Goal: Information Seeking & Learning: Compare options

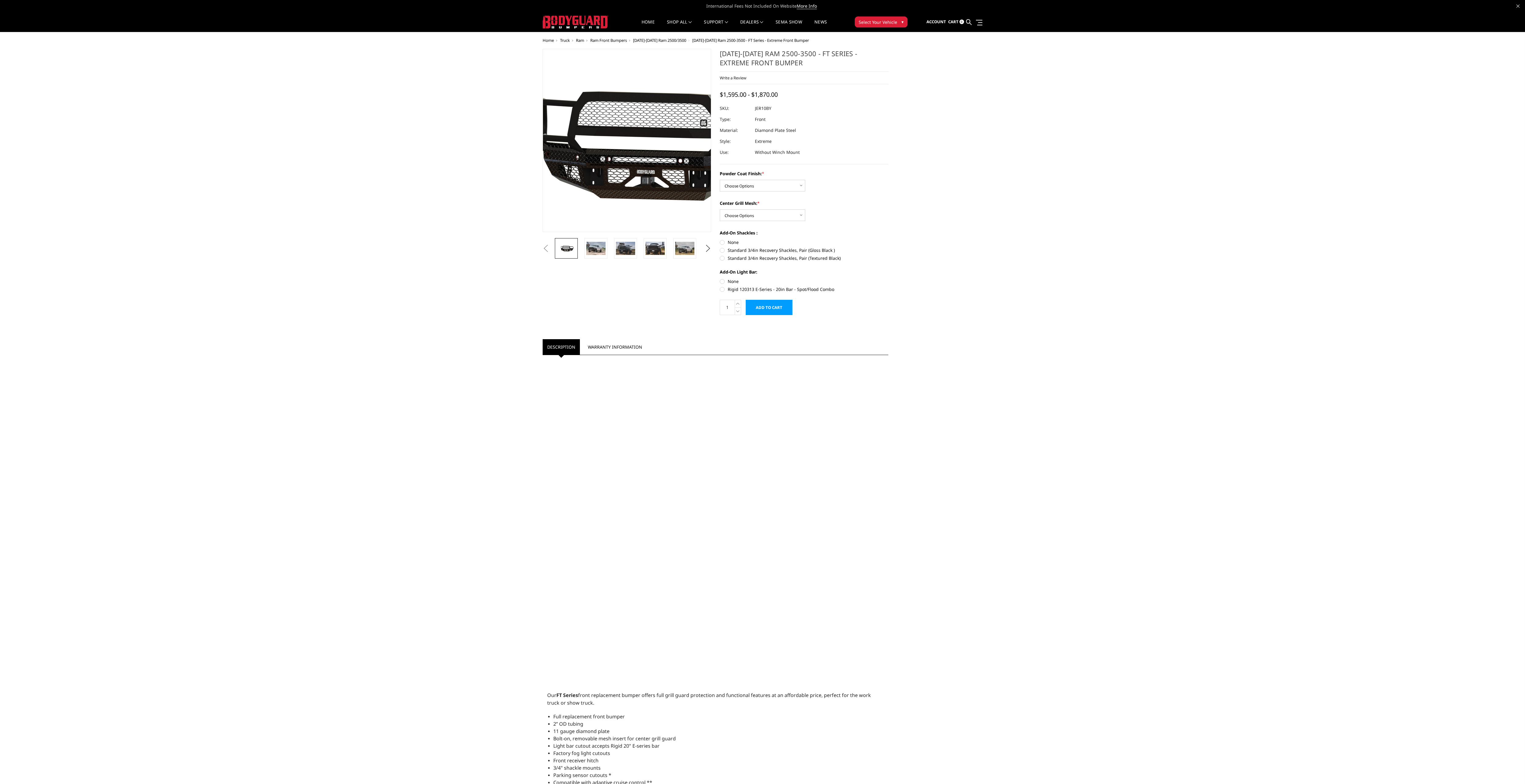
click at [611, 149] on img at bounding box center [649, 141] width 391 height 175
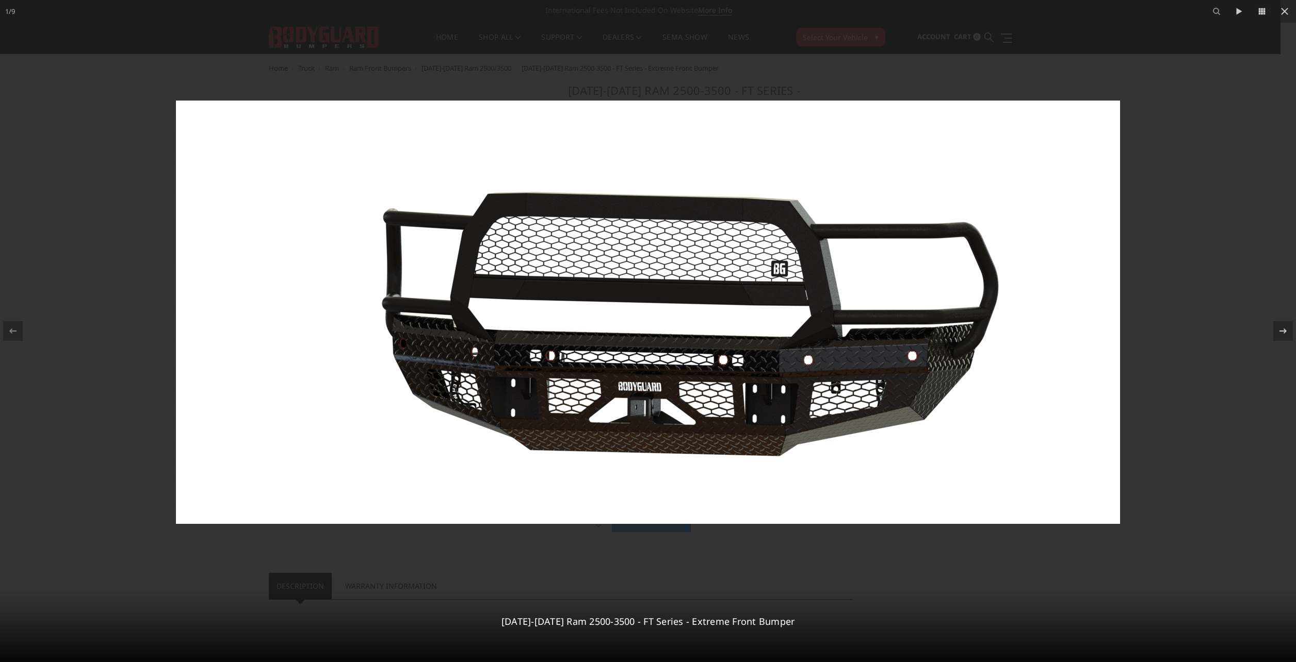
drag, startPoint x: 2543, startPoint y: 1, endPoint x: 1145, endPoint y: 376, distance: 1447.8
click at [1145, 376] on div at bounding box center [648, 331] width 1296 height 662
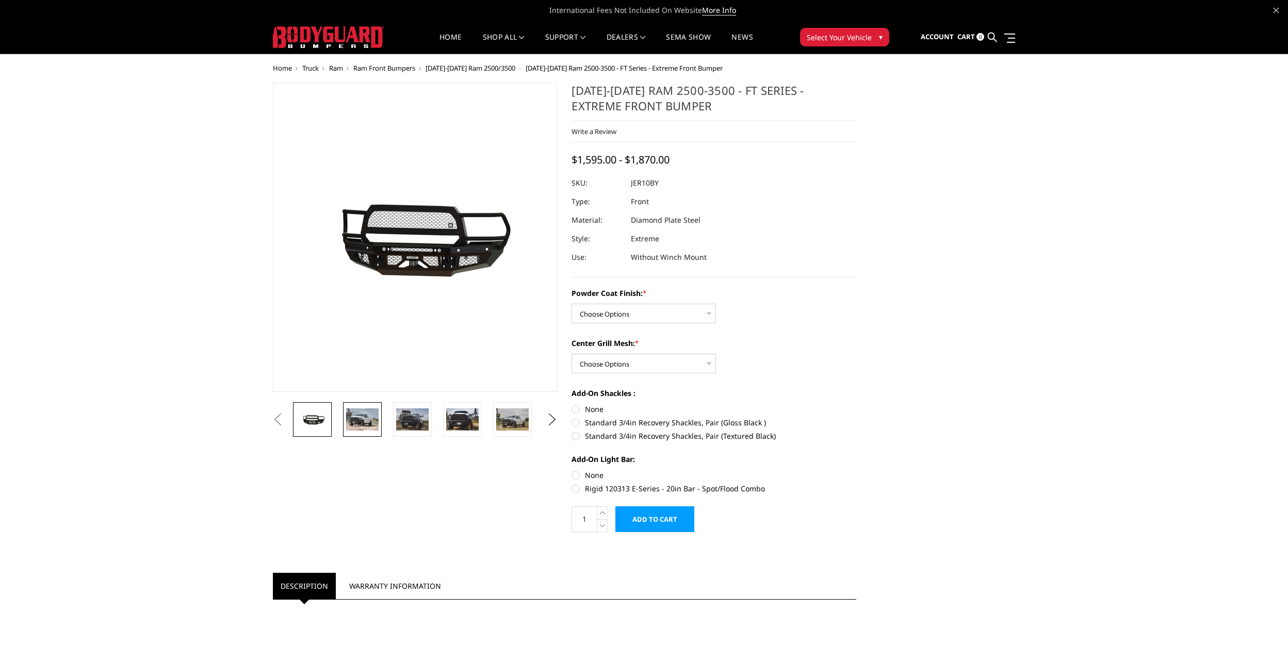
click at [372, 413] on img at bounding box center [362, 420] width 32 height 22
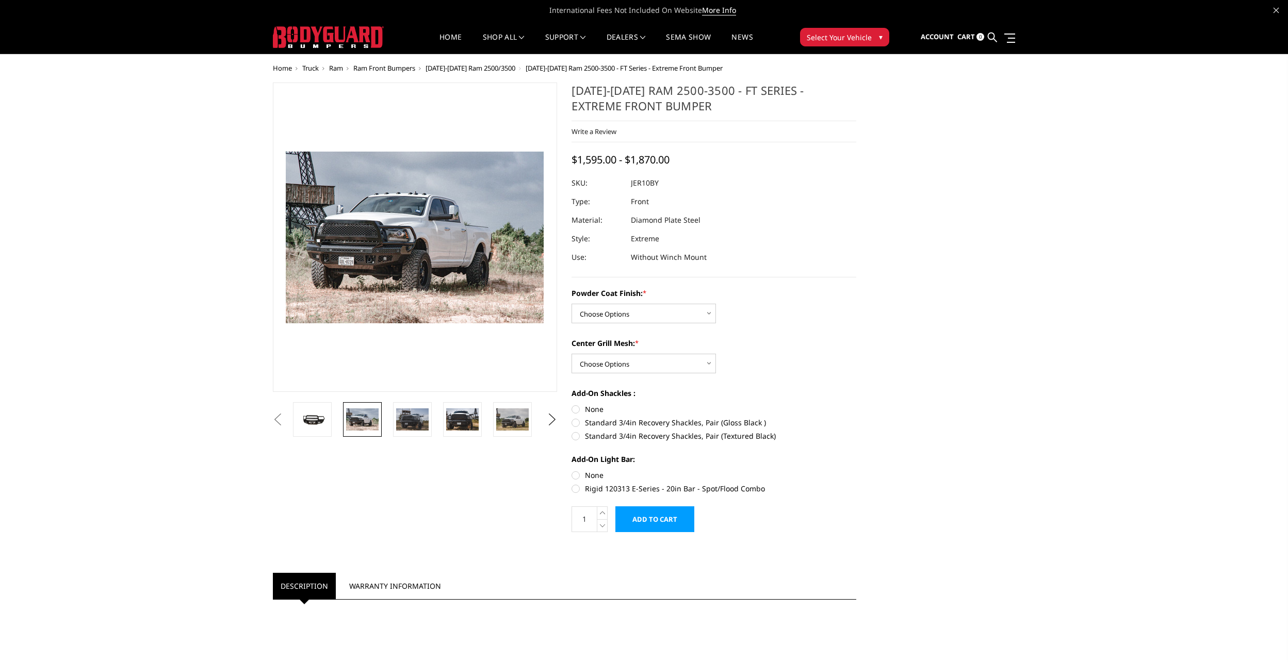
drag, startPoint x: 1220, startPoint y: 2, endPoint x: 1047, endPoint y: 169, distance: 240.8
click at [850, 40] on span "Select Your Vehicle" at bounding box center [839, 37] width 65 height 11
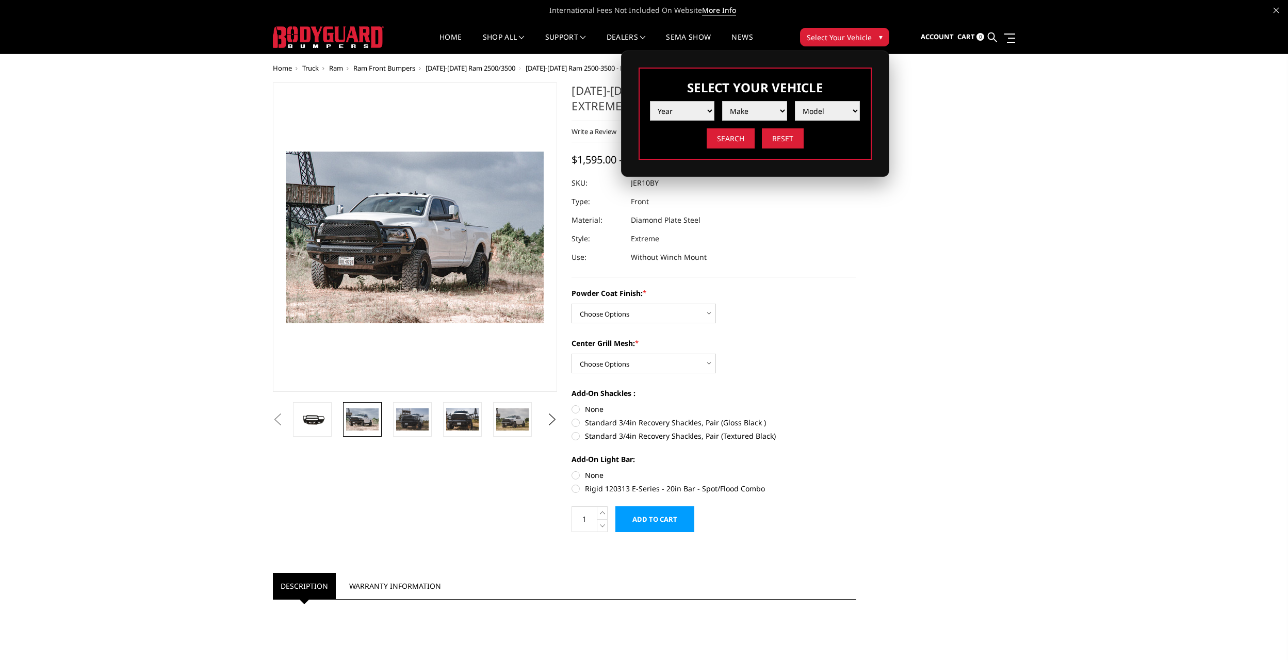
click at [711, 107] on select "Year 2025 2024 2023 2022 2021 2020 2019 2018 2017 2016 2015 2014 2013 2012 2011…" at bounding box center [682, 111] width 65 height 20
select select "yr_2025"
click at [650, 101] on select "Year 2025 2024 2023 2022 2021 2020 2019 2018 2017 2016 2015 2014 2013 2012 2011…" at bounding box center [682, 111] width 65 height 20
click at [778, 110] on select "Make Chevrolet Ford GMC Ram Toyota" at bounding box center [754, 111] width 65 height 20
select select "mk_ram"
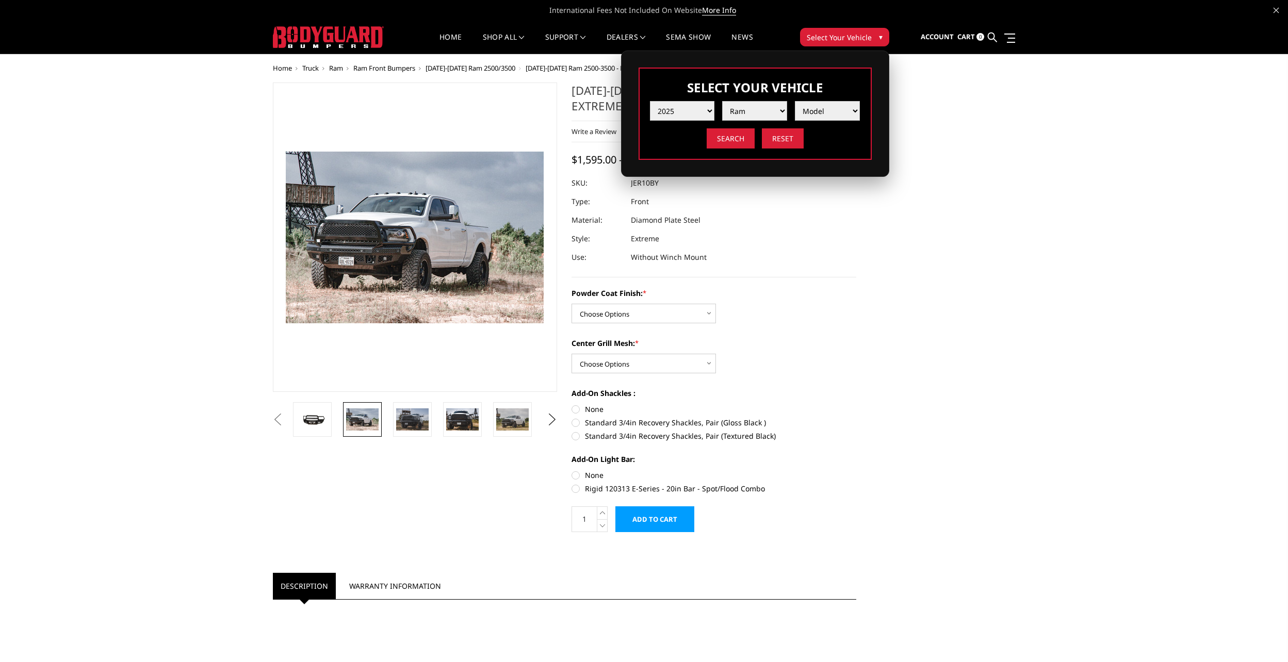
click at [722, 101] on select "Make Chevrolet Ford GMC Ram Toyota" at bounding box center [754, 111] width 65 height 20
click at [852, 113] on select "Model 1500 6-Lug 1500 Rebel 2500 / 3500 4500 / 5500 RHO" at bounding box center [827, 111] width 65 height 20
select select "md_2500-3500"
click at [795, 101] on select "Model 1500 6-Lug 1500 Rebel 2500 / 3500 4500 / 5500 RHO" at bounding box center [827, 111] width 65 height 20
click at [738, 140] on input "Search" at bounding box center [731, 138] width 48 height 20
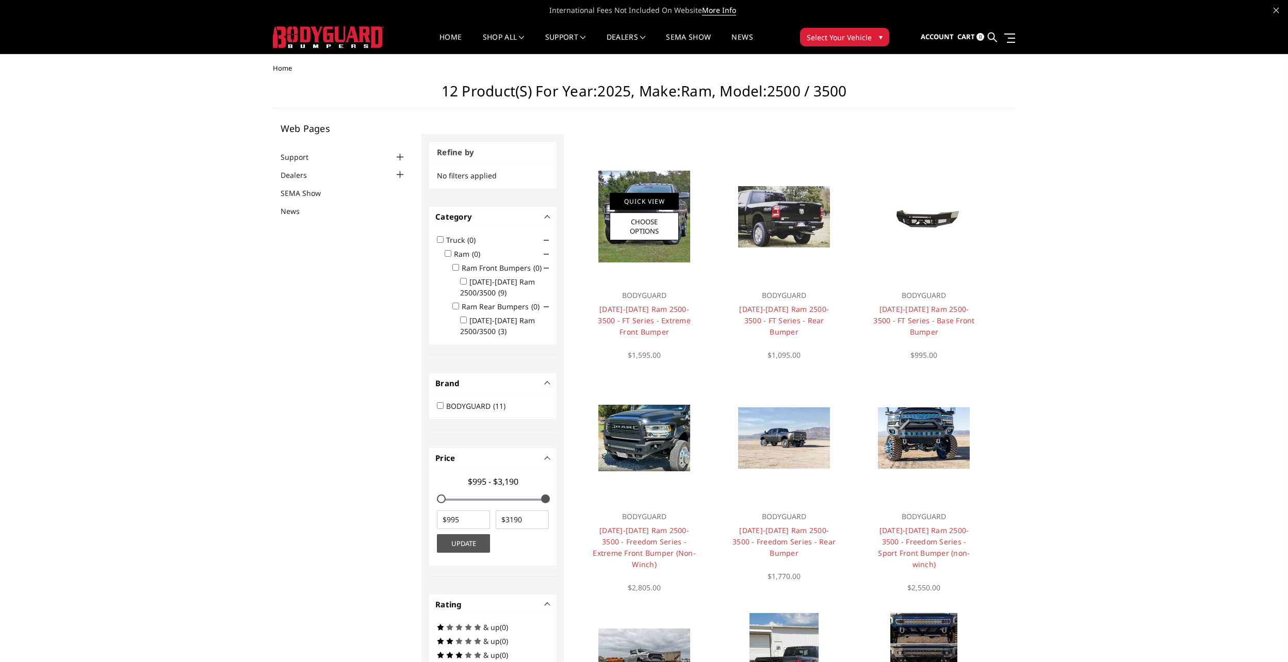
click at [652, 208] on link "Quick View" at bounding box center [644, 201] width 69 height 17
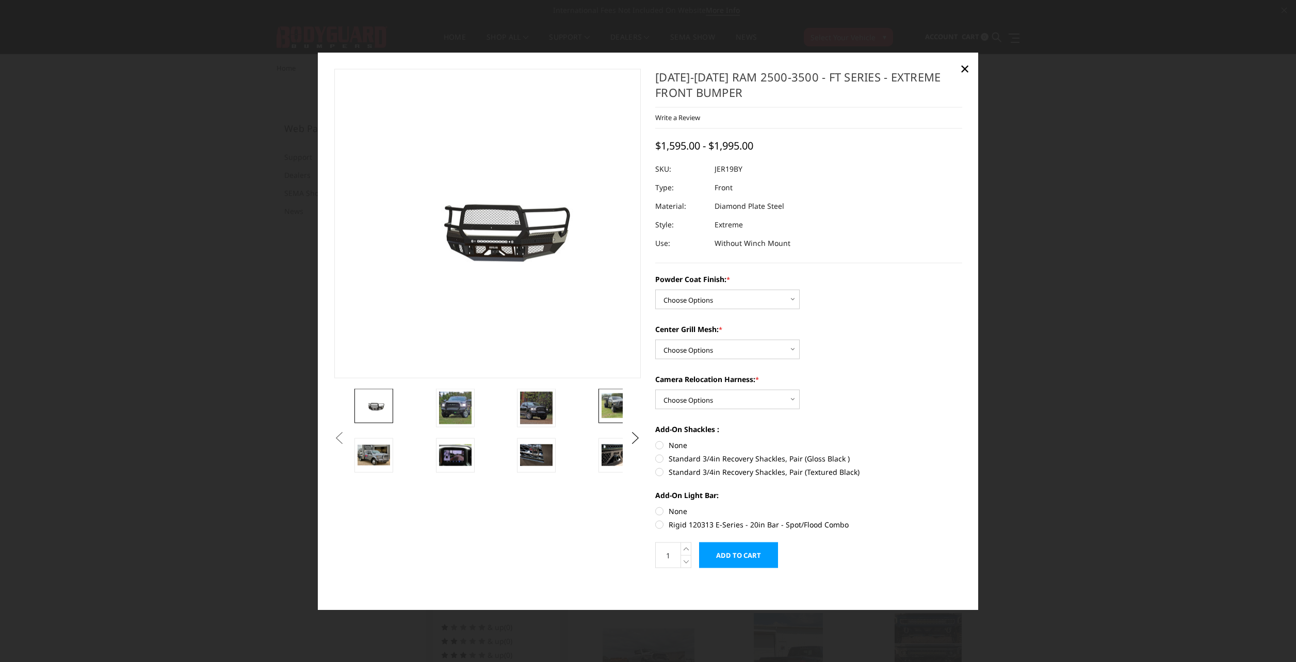
click at [611, 404] on img at bounding box center [617, 406] width 32 height 24
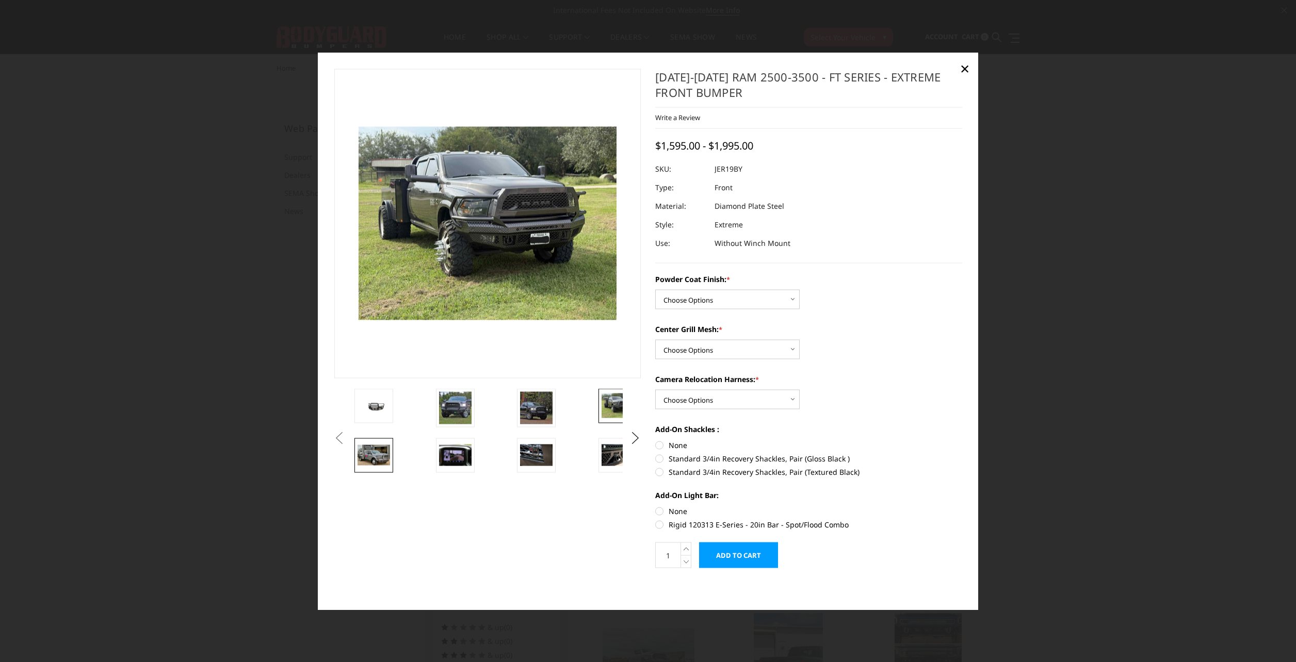
click at [361, 458] on img at bounding box center [373, 455] width 32 height 21
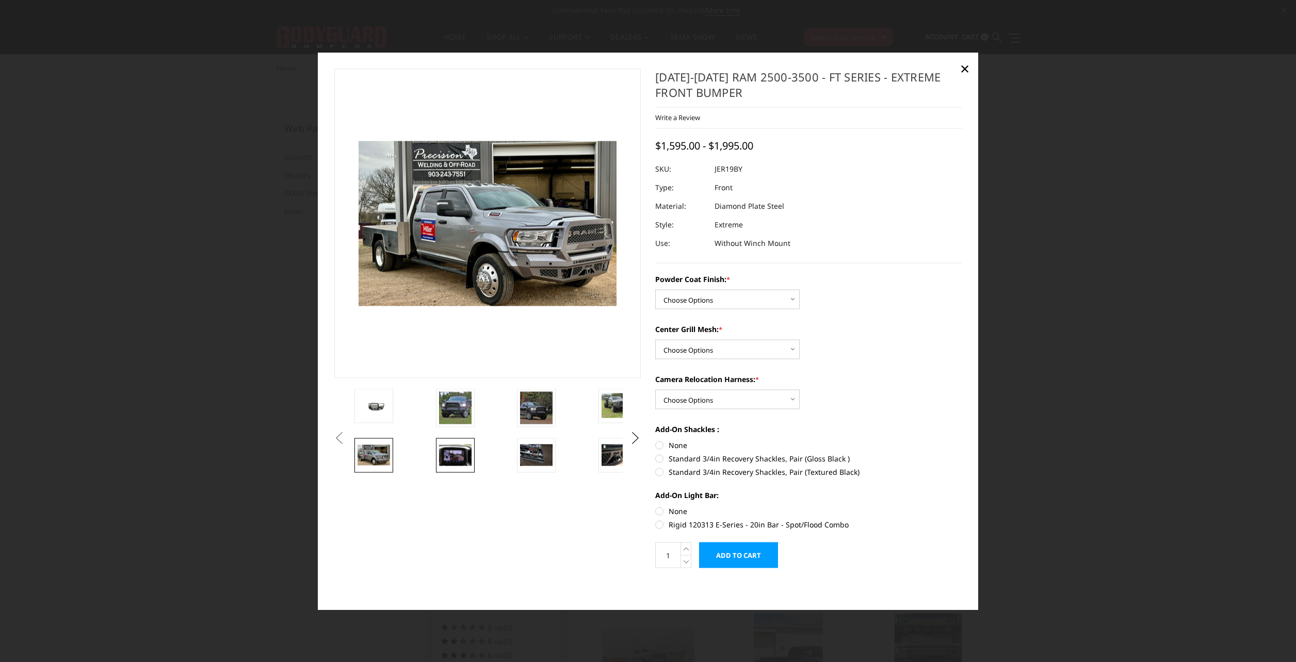
click at [444, 458] on img at bounding box center [455, 456] width 32 height 22
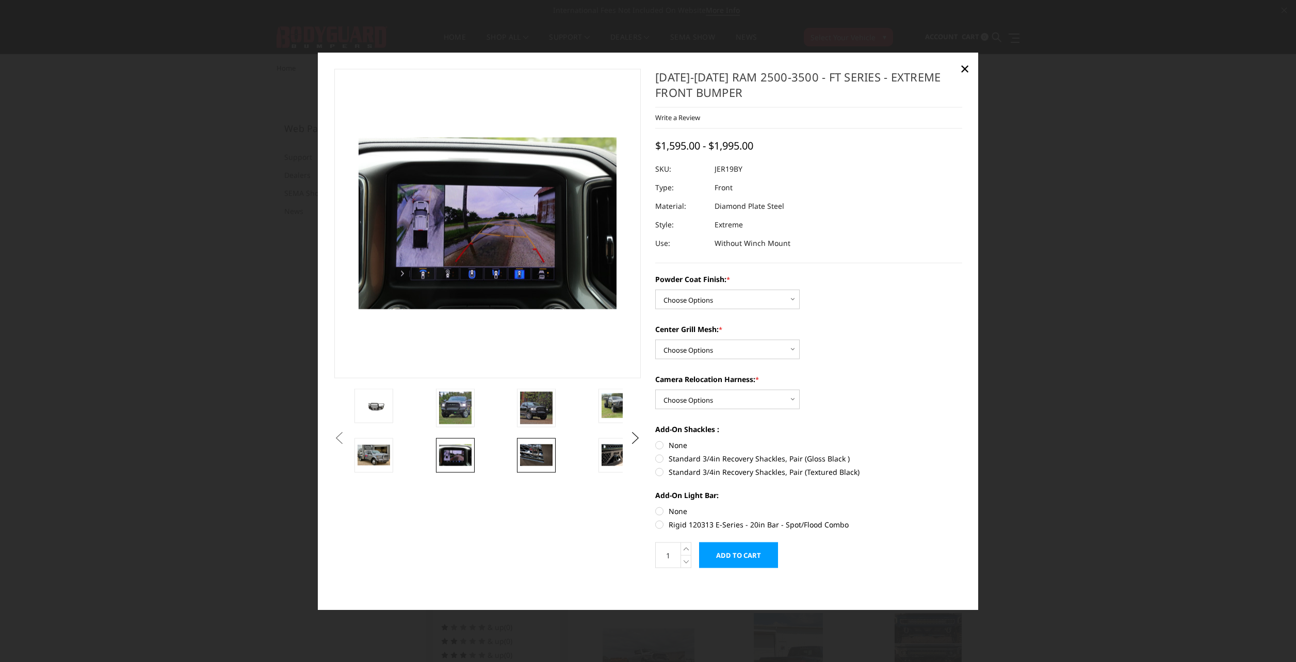
click at [527, 452] on img at bounding box center [536, 456] width 32 height 22
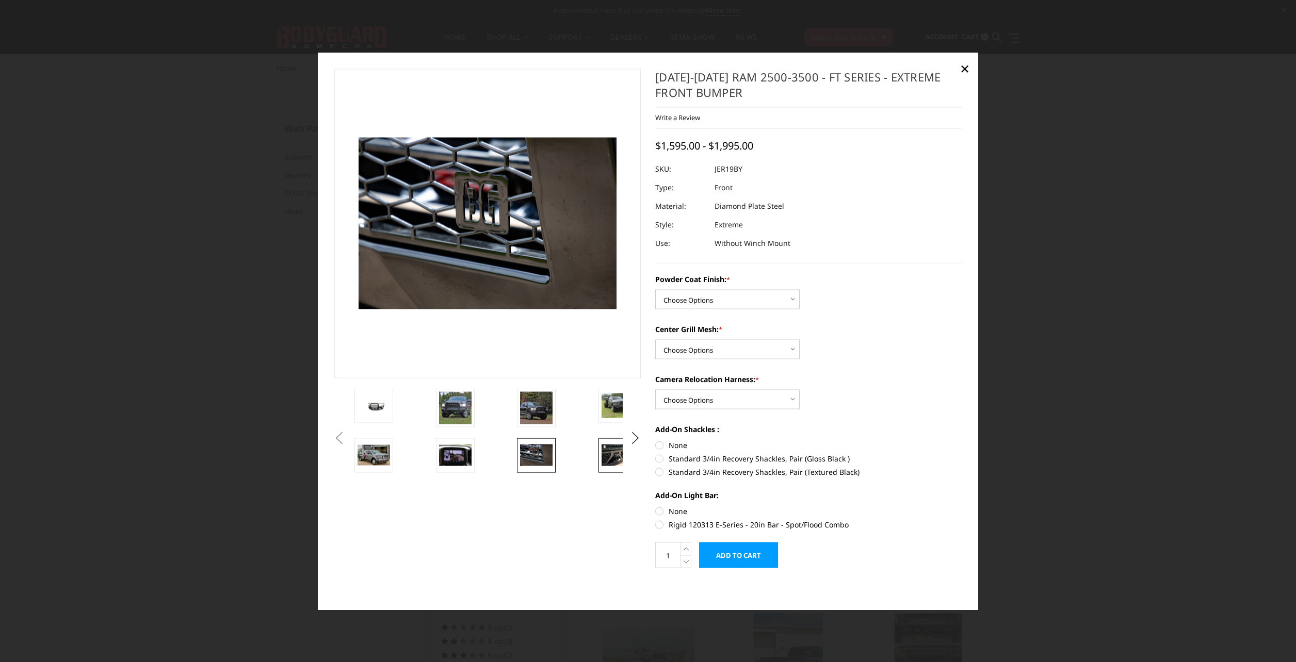
click at [603, 455] on img at bounding box center [617, 456] width 32 height 22
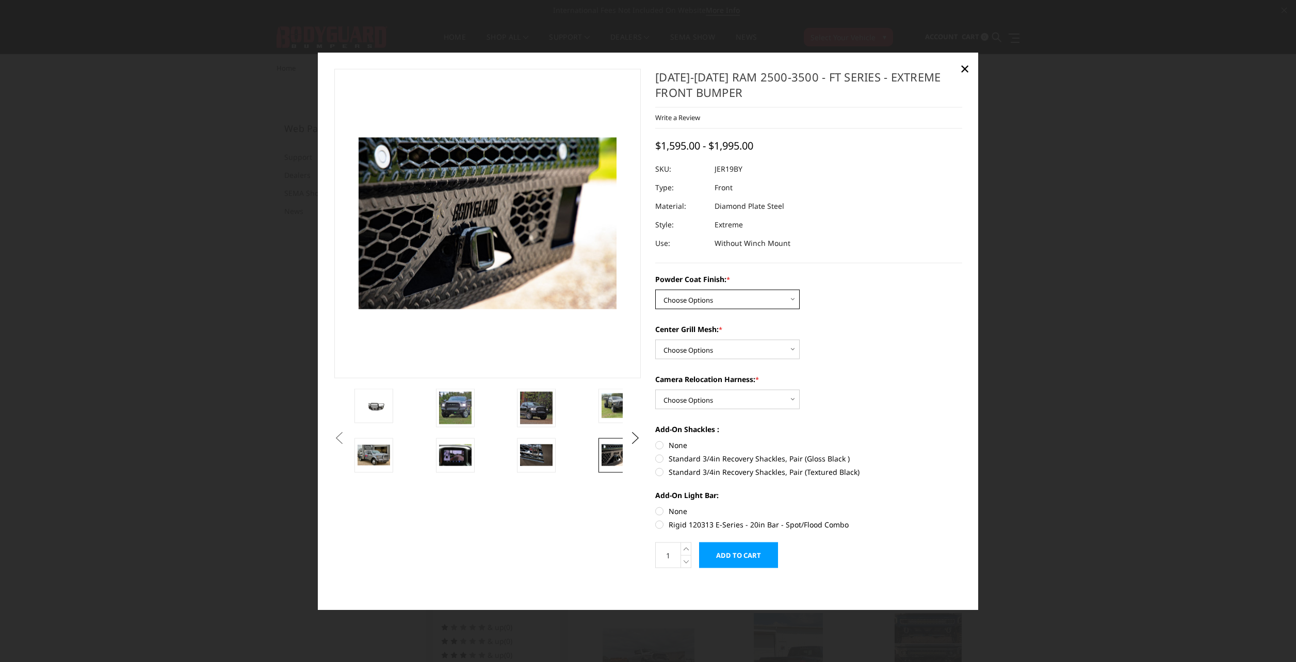
click at [795, 300] on select "Choose Options Bare Metal Gloss Black Powder Coat Textured Black Powder Coat" at bounding box center [727, 300] width 144 height 20
select select "3216"
click at [655, 290] on select "Choose Options Bare Metal Gloss Black Powder Coat Textured Black Powder Coat" at bounding box center [727, 300] width 144 height 20
click at [790, 350] on select "Choose Options WITH Expanded Metal in Center Grill WITHOUT Expanded Metal in Ce…" at bounding box center [727, 350] width 144 height 20
select select "3217"
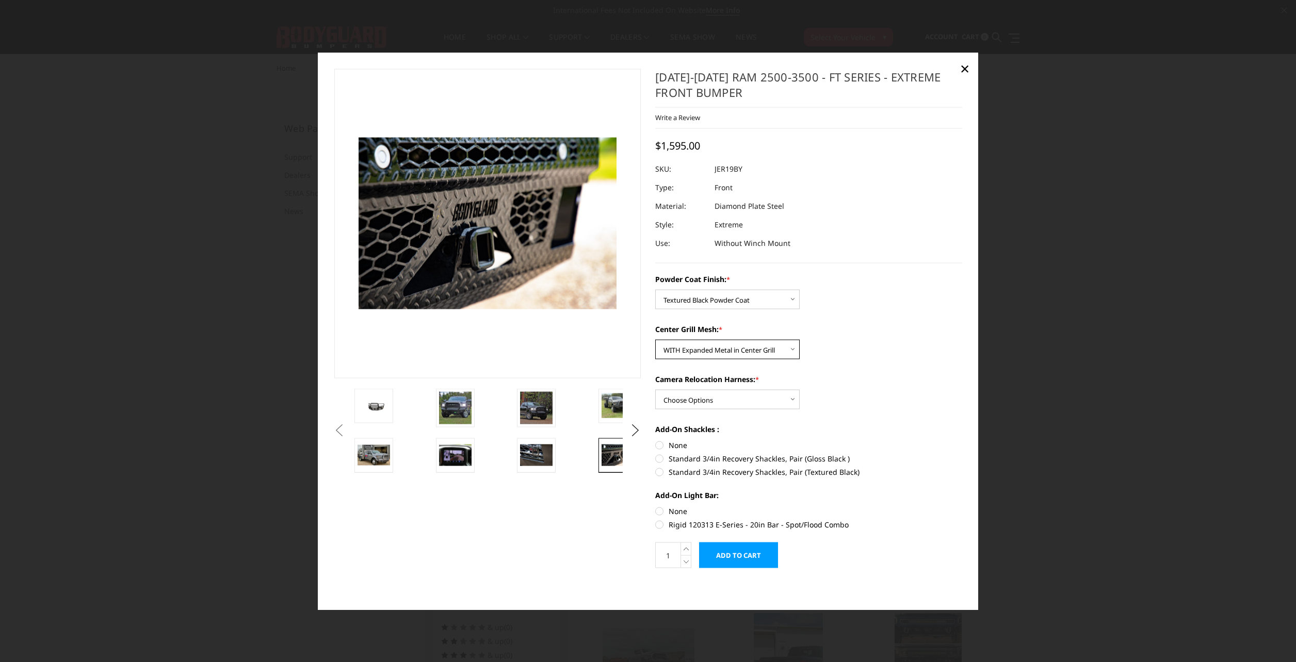
click at [655, 340] on select "Choose Options WITH Expanded Metal in Center Grill WITHOUT Expanded Metal in Ce…" at bounding box center [727, 350] width 144 height 20
click at [790, 400] on select "Choose Options WITH Camera Relocation Harness WITHOUT Camera Relocation Harness" at bounding box center [727, 400] width 144 height 20
select select "3220"
click at [655, 390] on select "Choose Options WITH Camera Relocation Harness WITHOUT Camera Relocation Harness" at bounding box center [727, 400] width 144 height 20
click at [612, 451] on img at bounding box center [617, 456] width 32 height 22
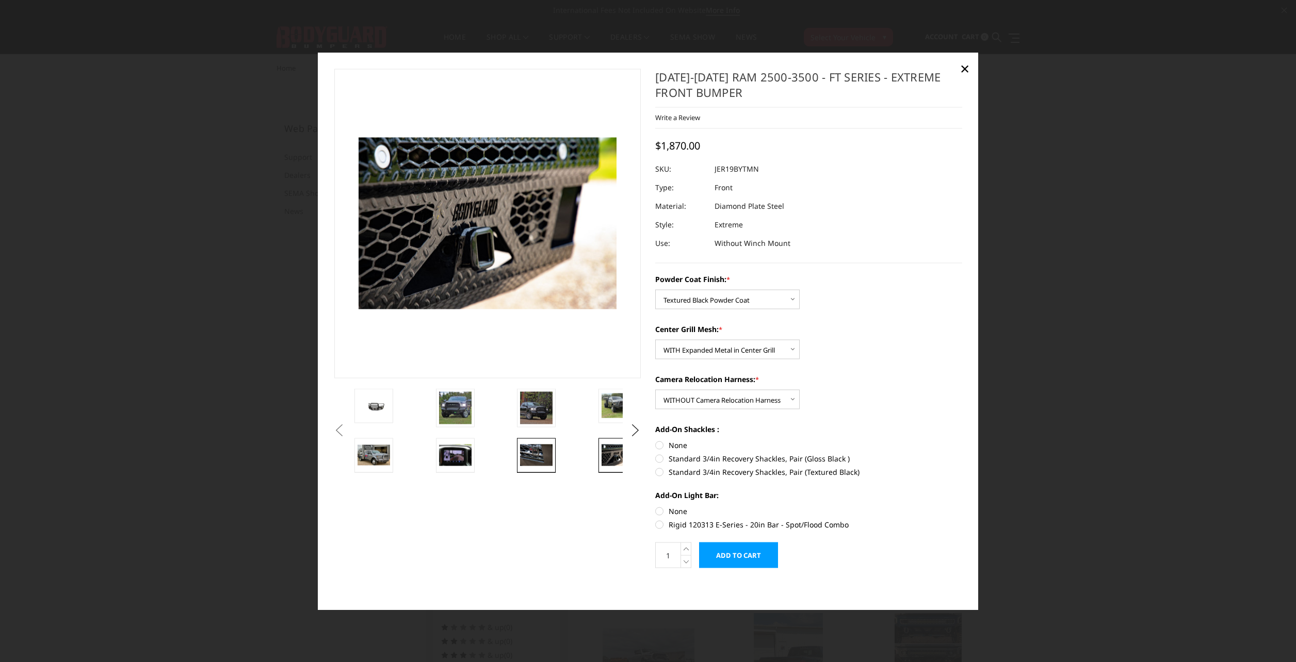
click at [546, 457] on img at bounding box center [536, 456] width 32 height 22
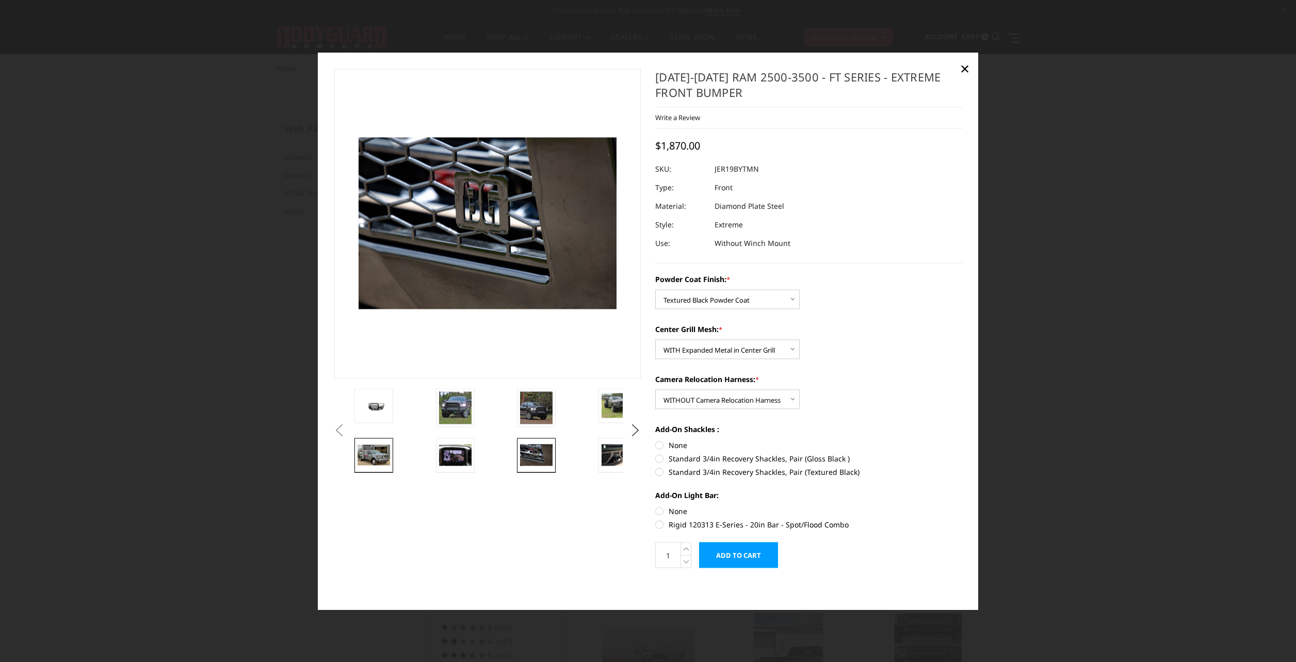
click at [382, 458] on img at bounding box center [373, 455] width 32 height 21
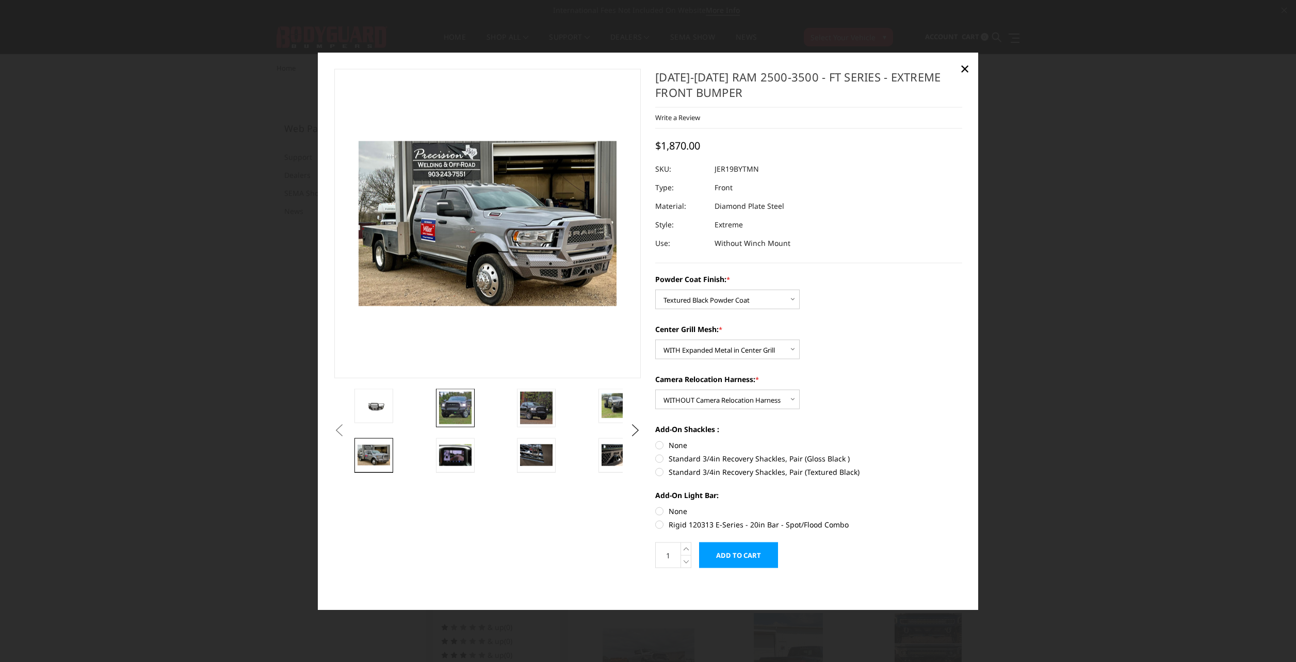
click at [453, 409] on img at bounding box center [455, 408] width 32 height 32
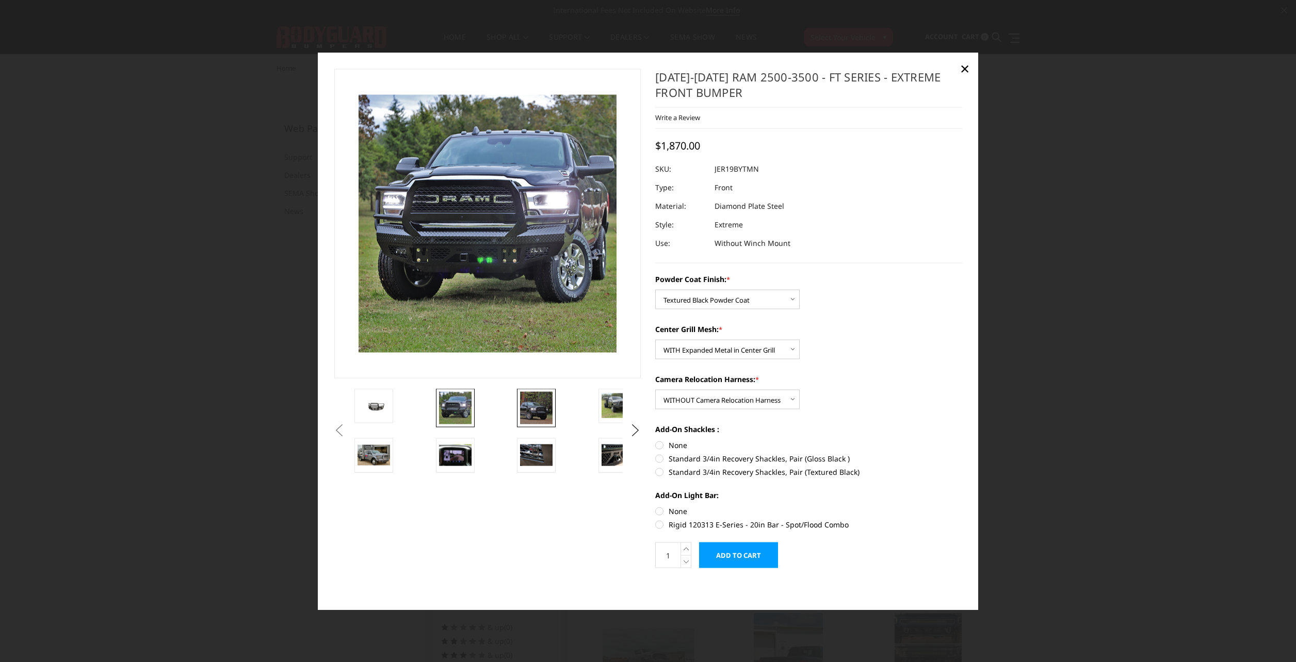
click at [546, 404] on img at bounding box center [536, 408] width 32 height 32
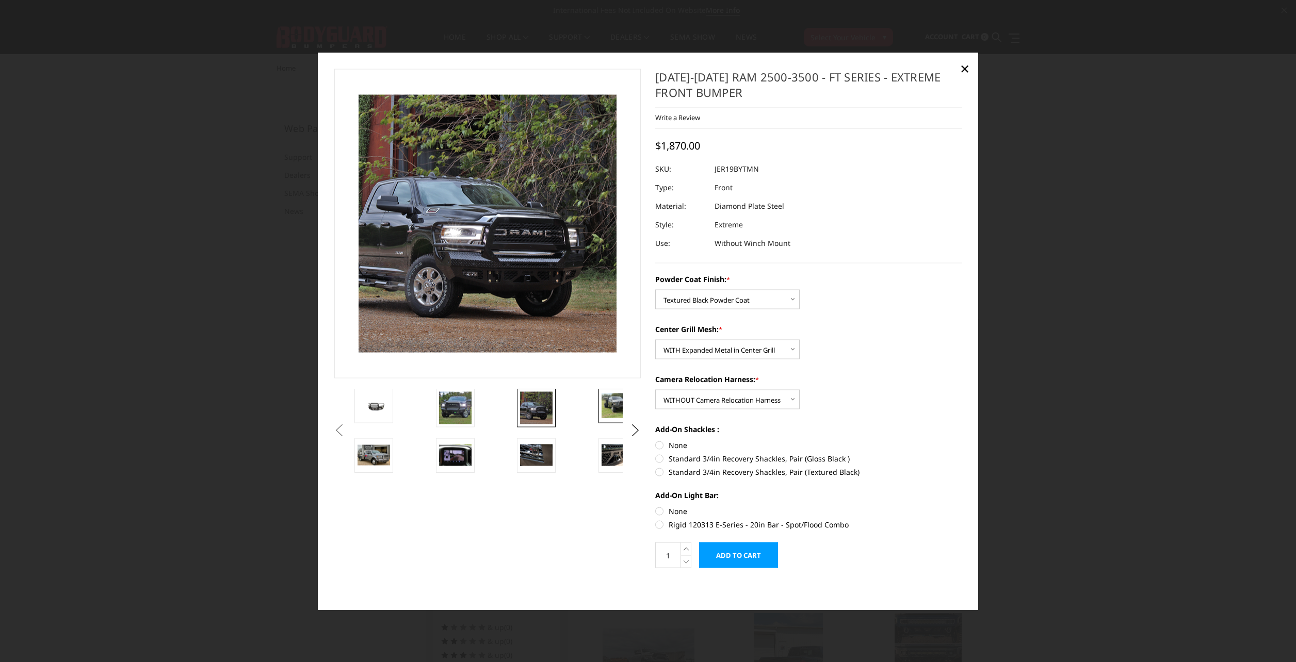
click at [610, 407] on img at bounding box center [617, 406] width 32 height 24
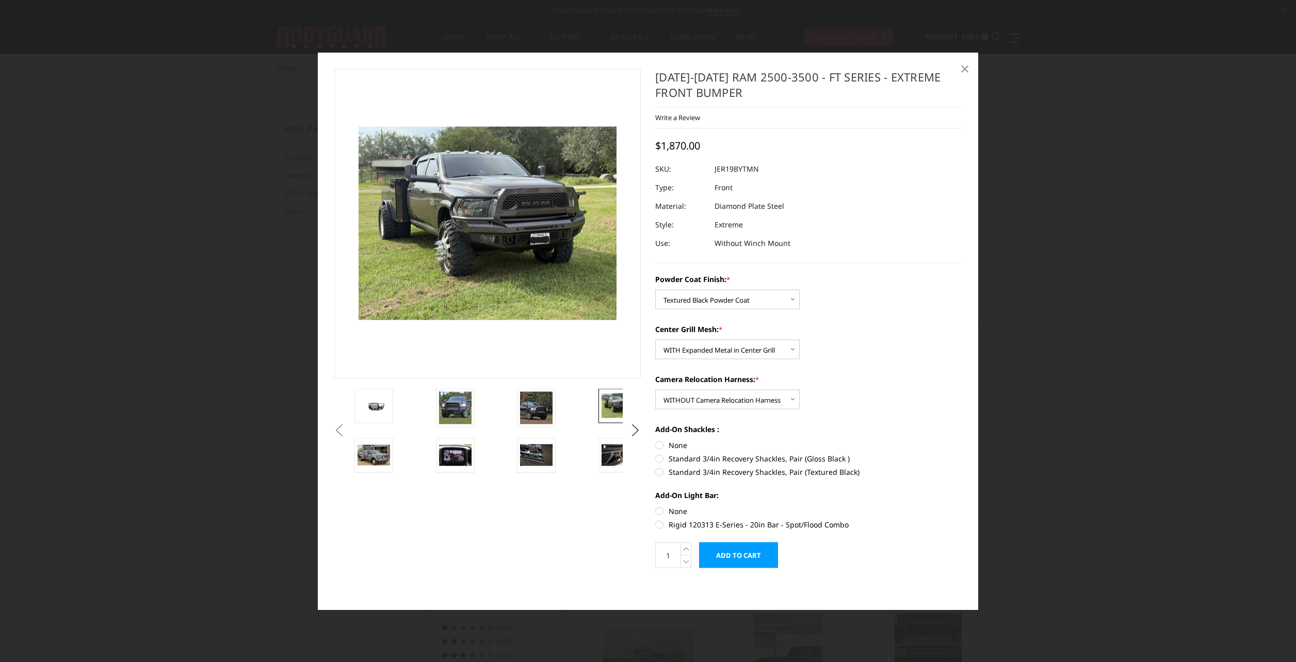
click at [969, 73] on span "×" at bounding box center [964, 68] width 9 height 22
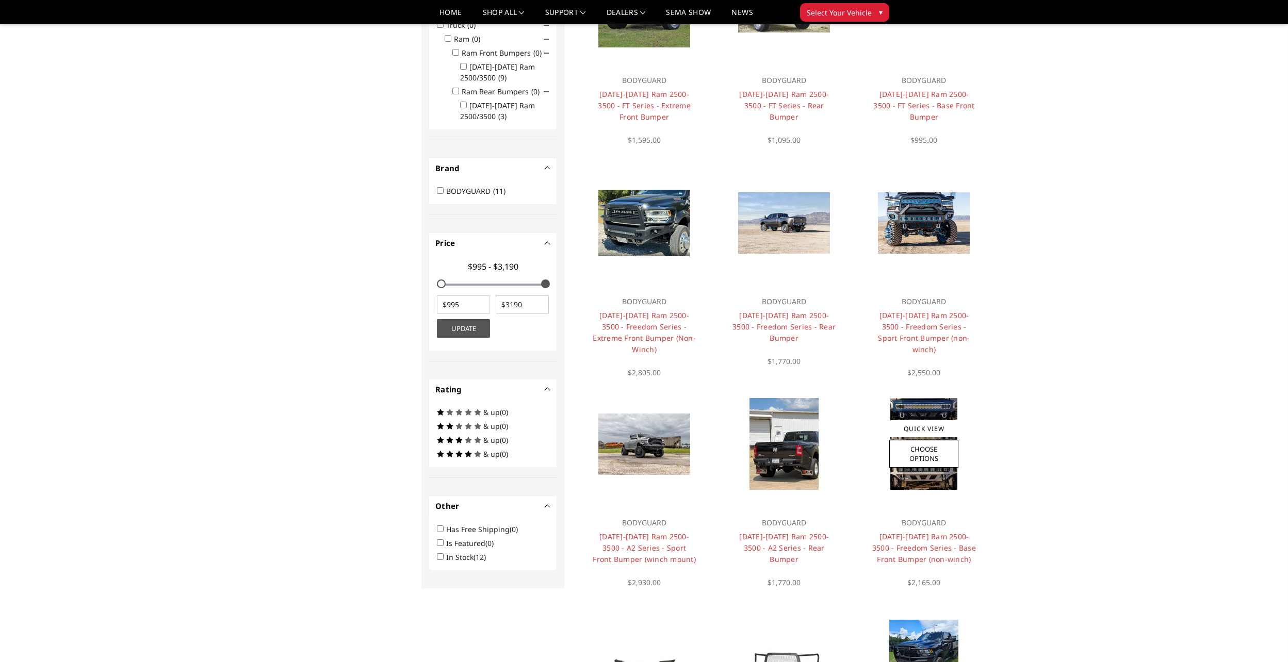
scroll to position [258, 0]
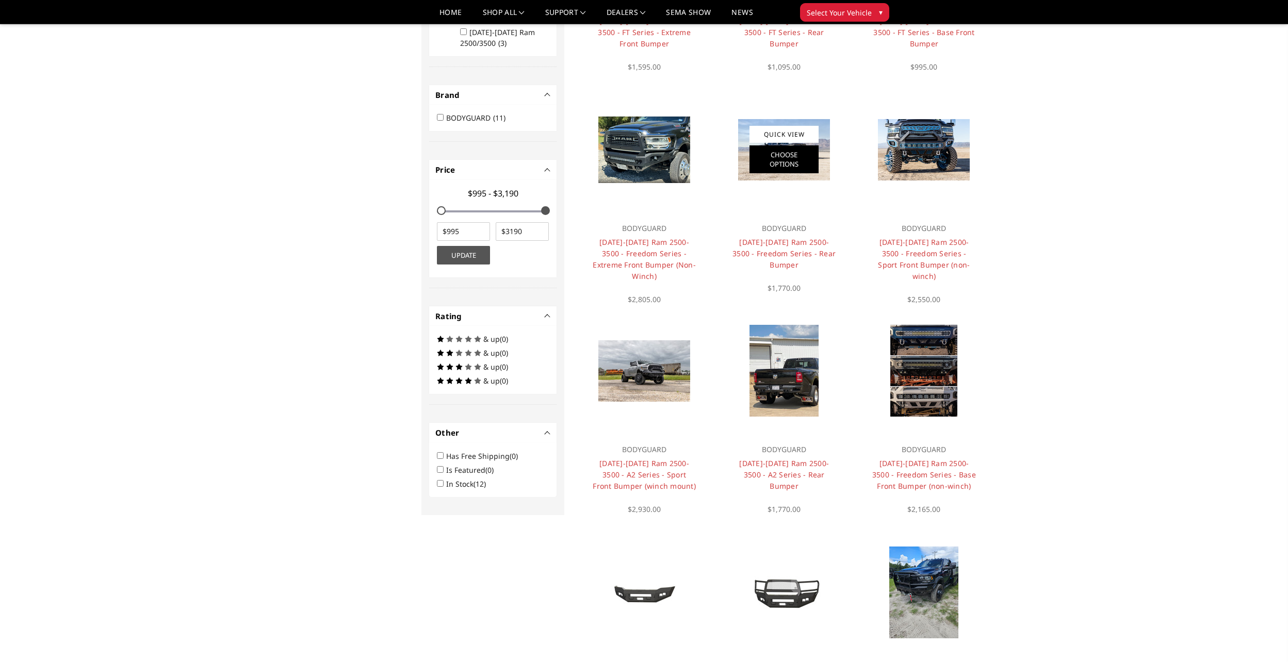
click at [790, 170] on link "Choose Options" at bounding box center [783, 159] width 69 height 28
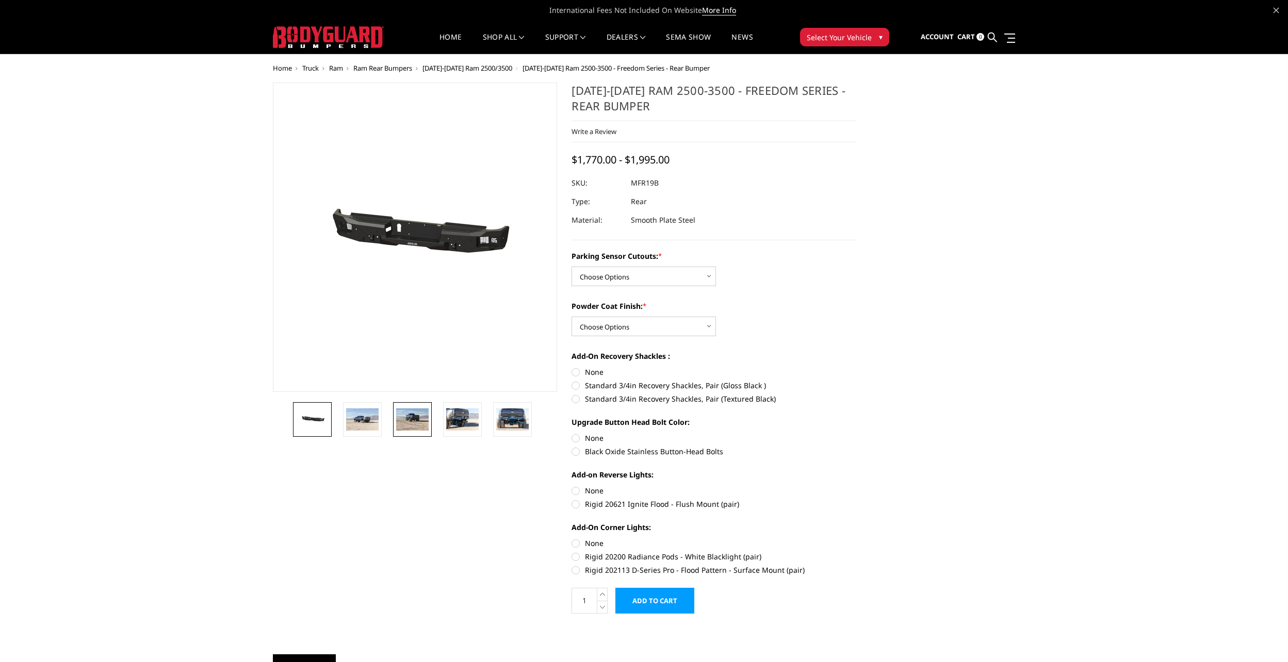
click at [405, 421] on img at bounding box center [412, 420] width 32 height 22
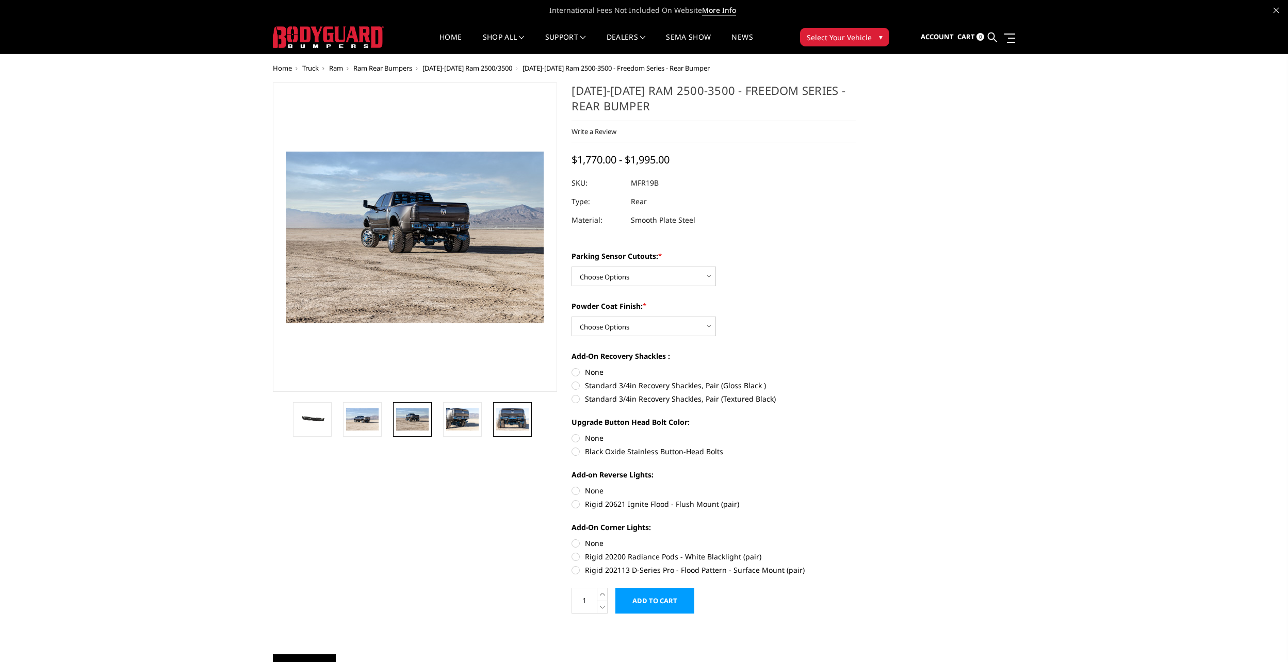
click at [505, 414] on img at bounding box center [512, 420] width 32 height 22
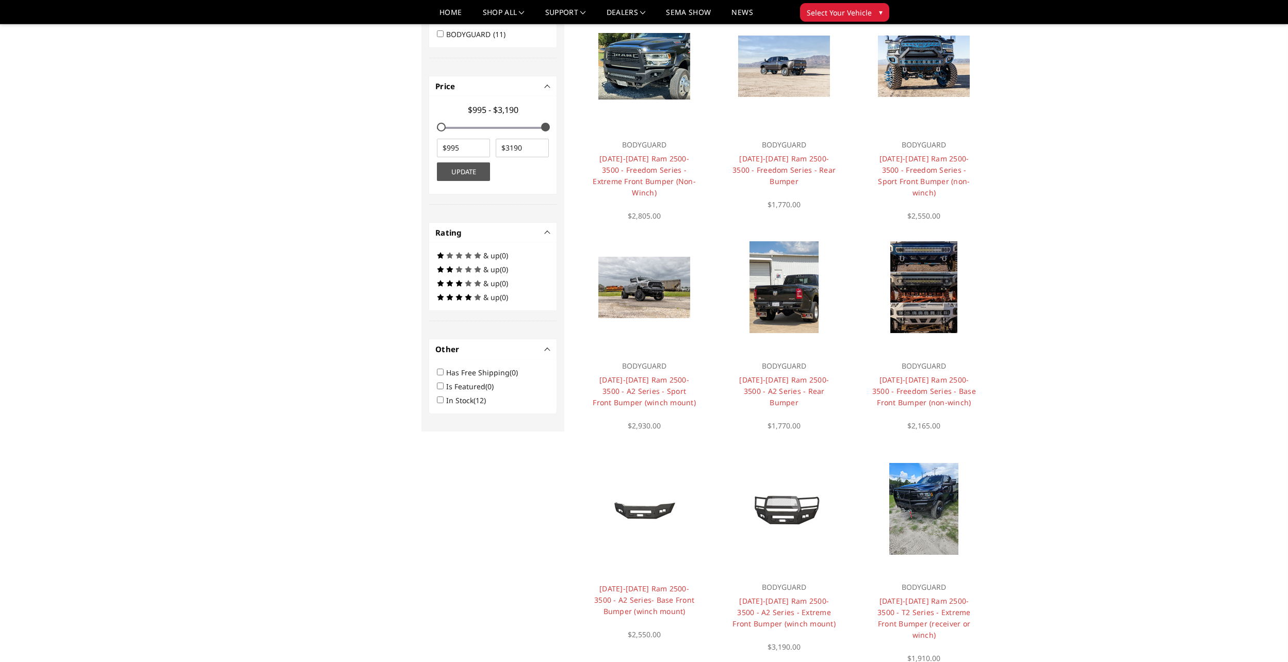
scroll to position [340, 0]
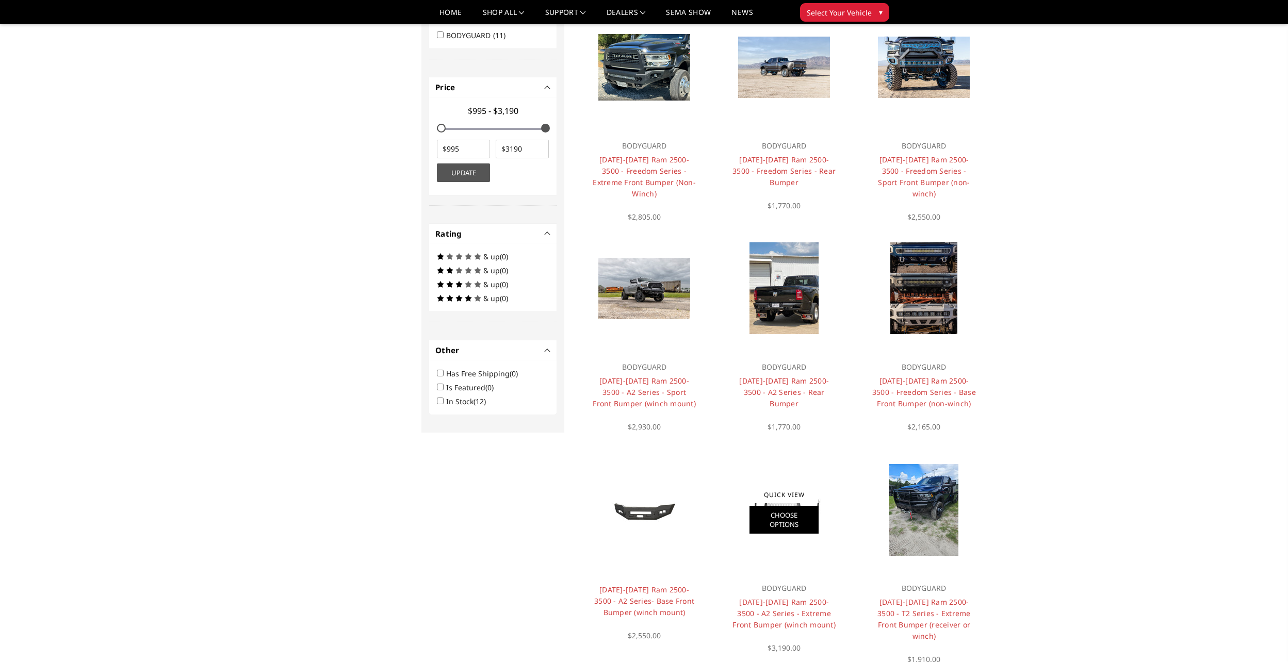
click at [785, 512] on link "Choose Options" at bounding box center [783, 520] width 69 height 28
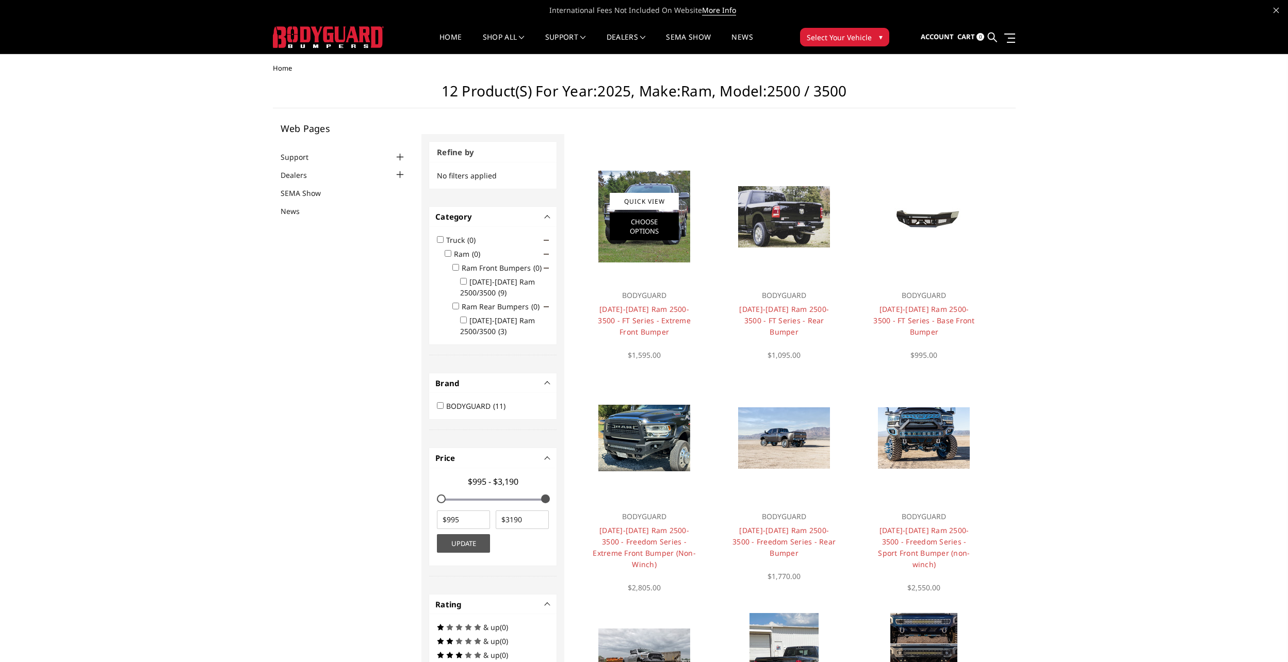
click at [669, 222] on link "Choose Options" at bounding box center [644, 227] width 69 height 28
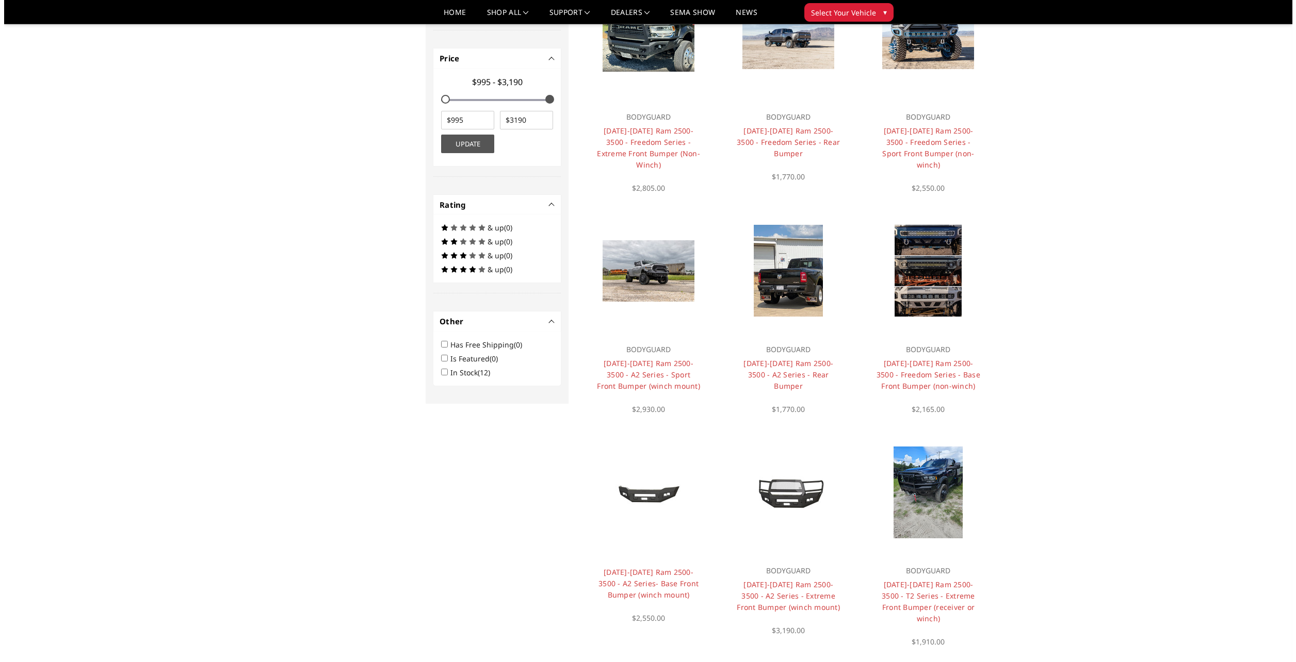
scroll to position [392, 0]
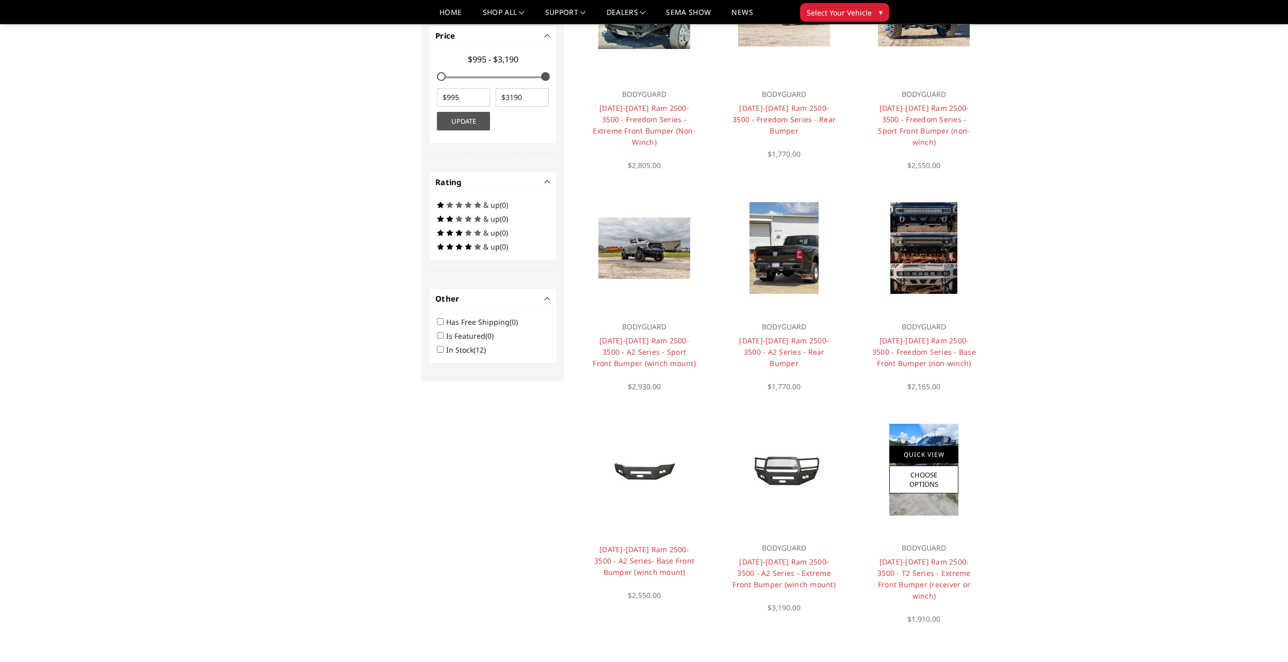
click at [906, 447] on link "Quick View" at bounding box center [923, 454] width 69 height 17
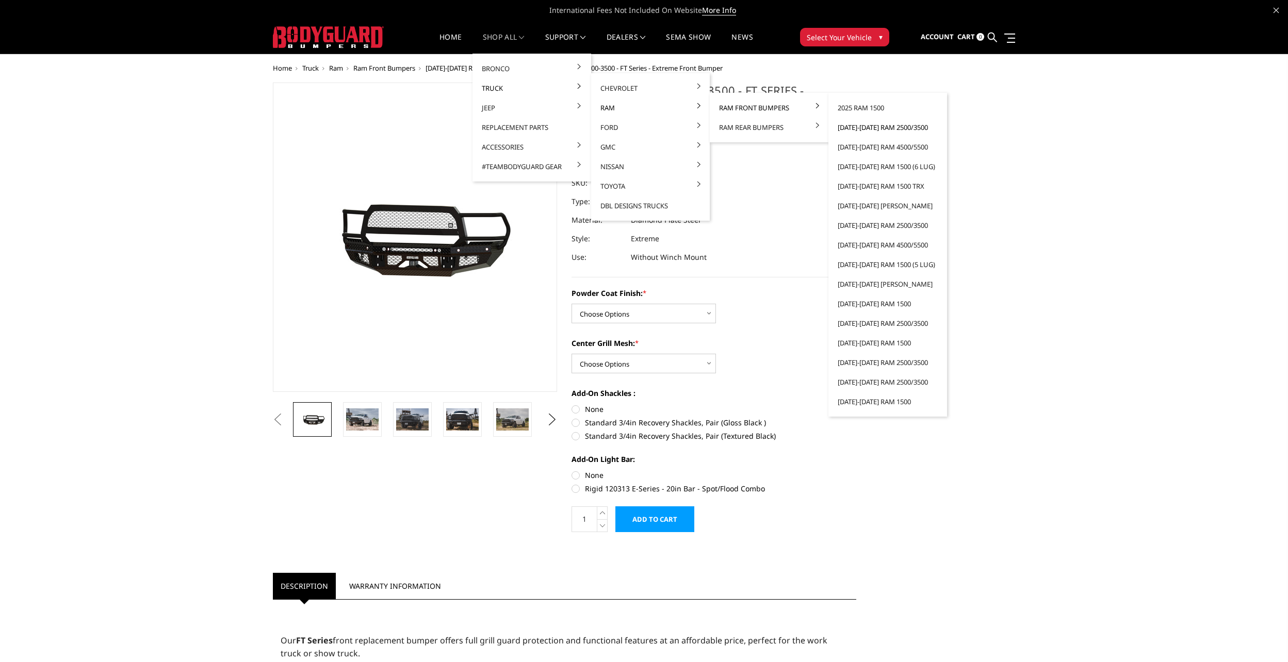
click at [874, 128] on link "[DATE]-[DATE] Ram 2500/3500" at bounding box center [888, 128] width 110 height 20
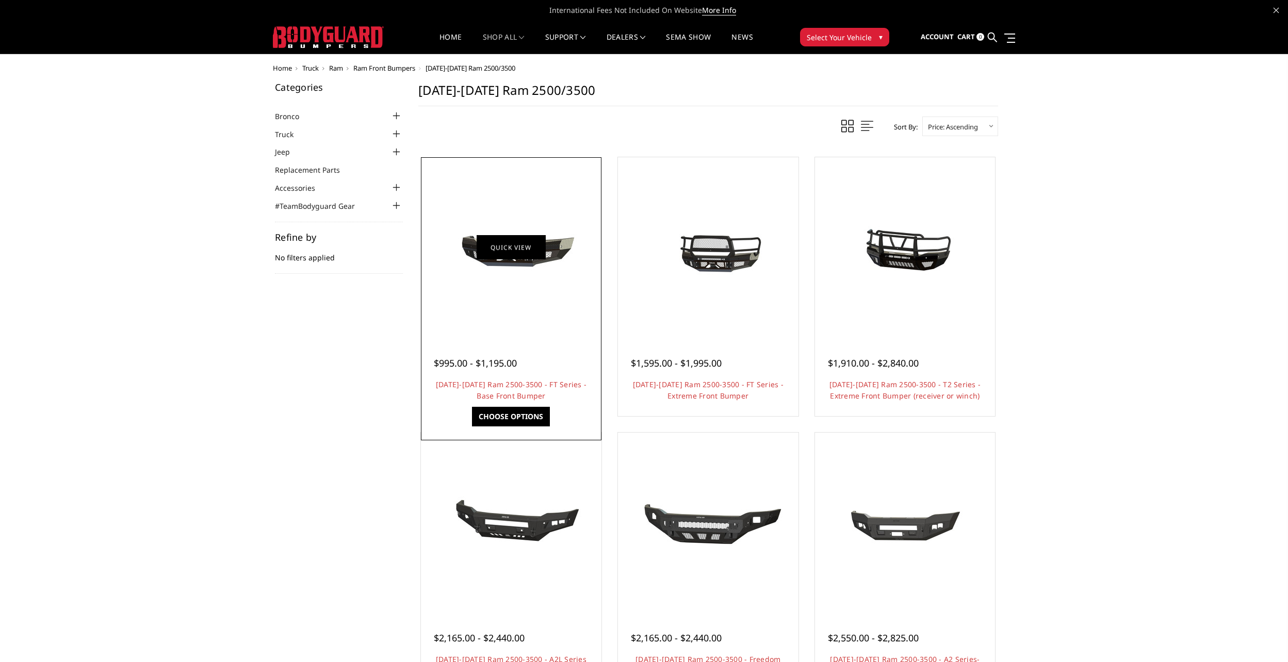
click at [504, 250] on link "Quick view" at bounding box center [511, 247] width 69 height 24
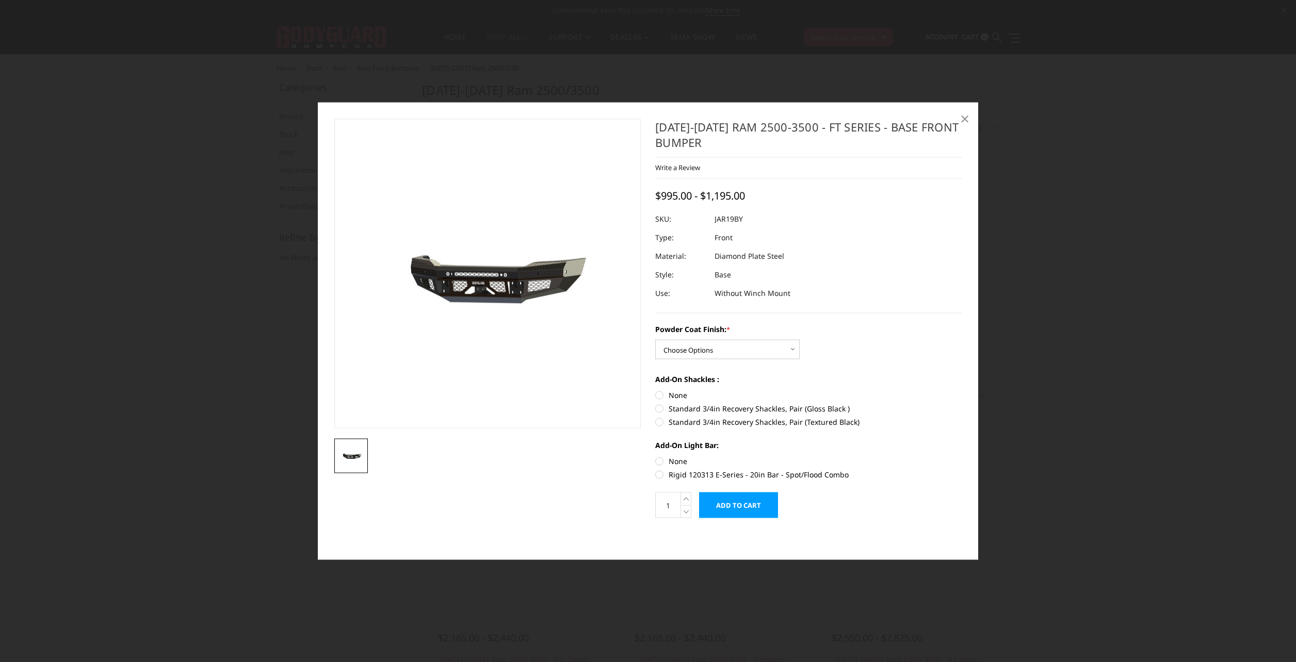
click at [968, 119] on span "×" at bounding box center [964, 118] width 9 height 22
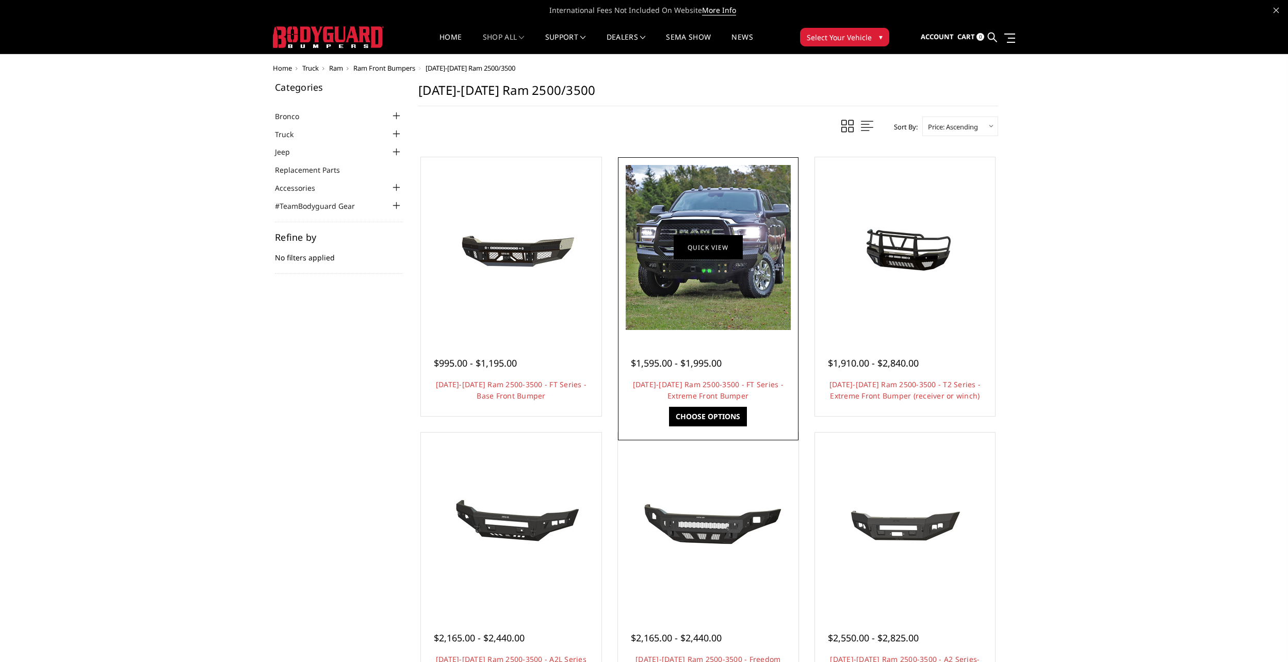
click at [723, 252] on link "Quick view" at bounding box center [708, 247] width 69 height 24
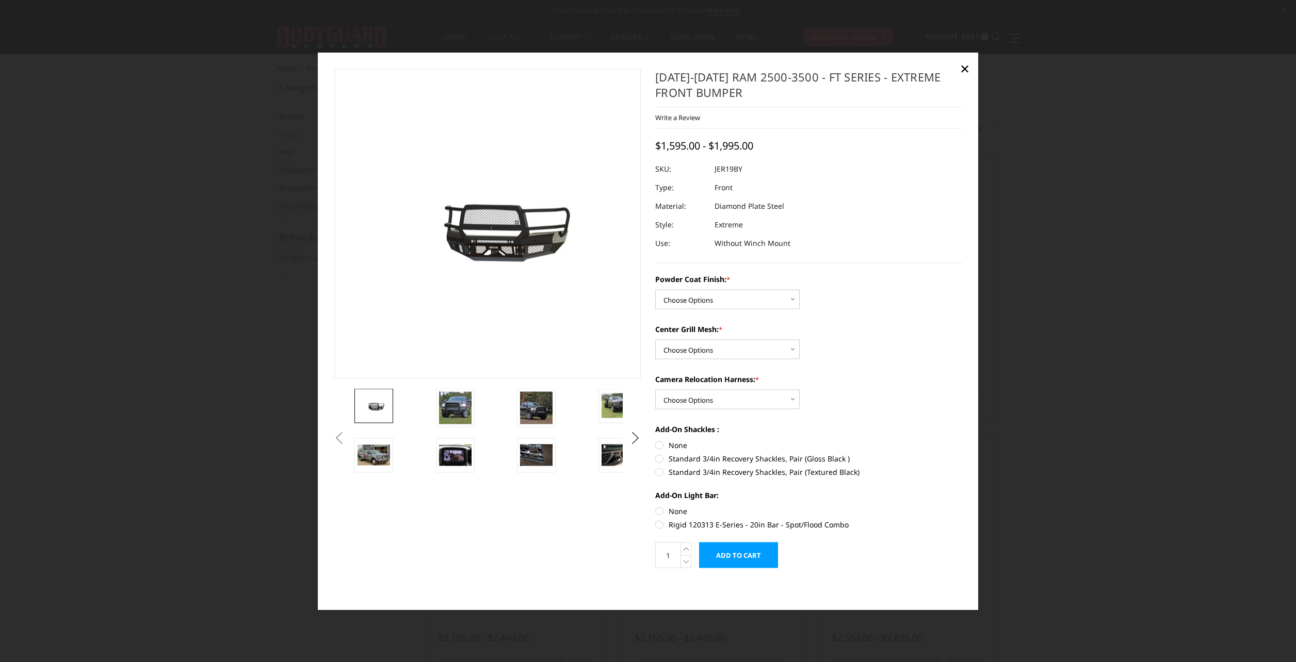
click at [368, 417] on link at bounding box center [373, 405] width 39 height 35
click at [455, 412] on img at bounding box center [455, 408] width 32 height 32
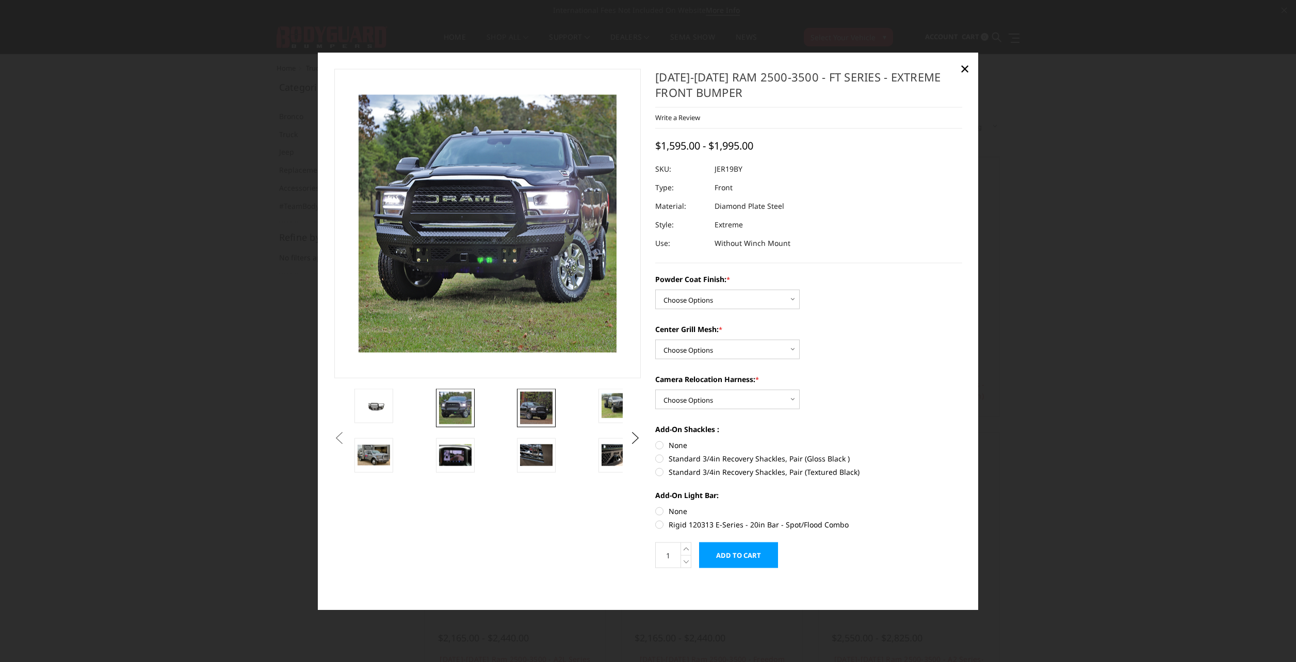
click at [535, 407] on img at bounding box center [536, 408] width 32 height 32
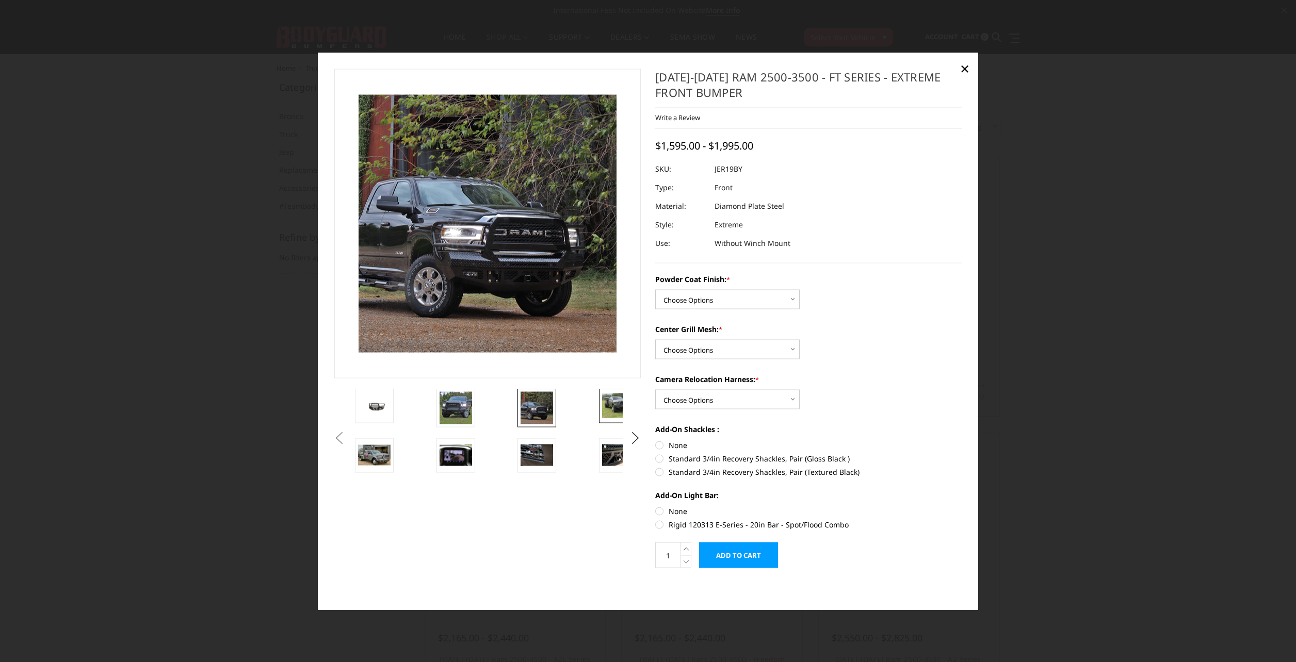
click at [614, 403] on img at bounding box center [618, 406] width 32 height 24
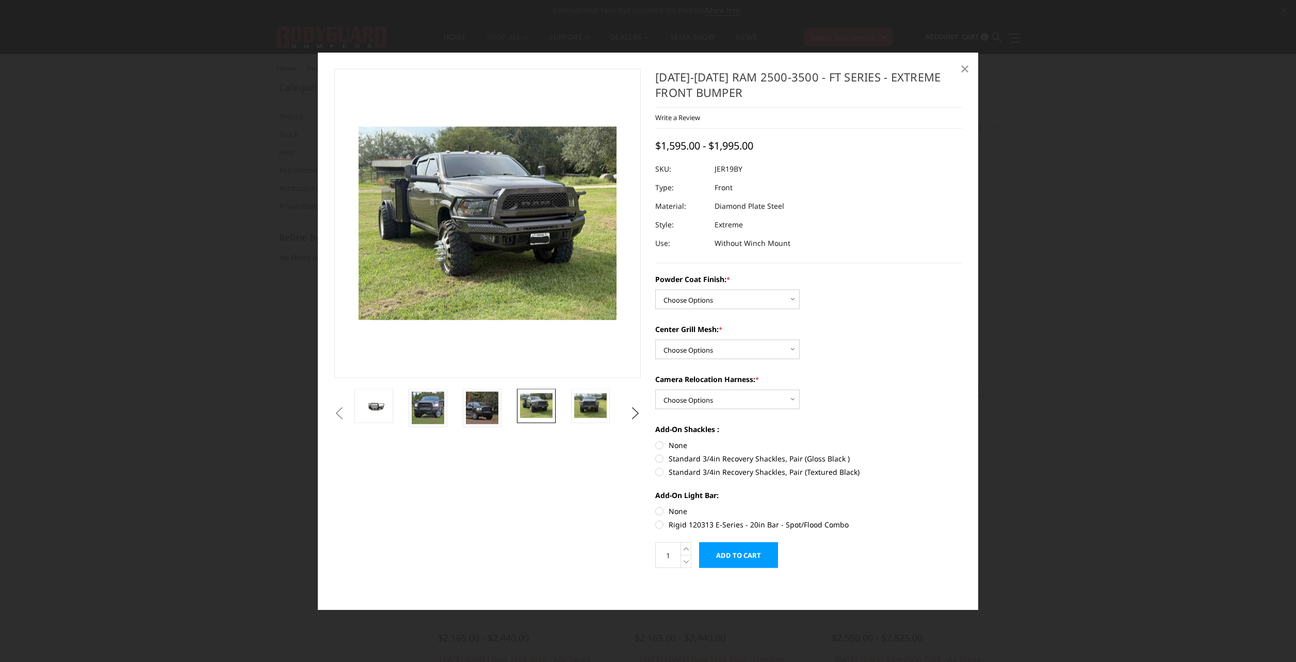
click at [968, 73] on span "×" at bounding box center [964, 68] width 9 height 22
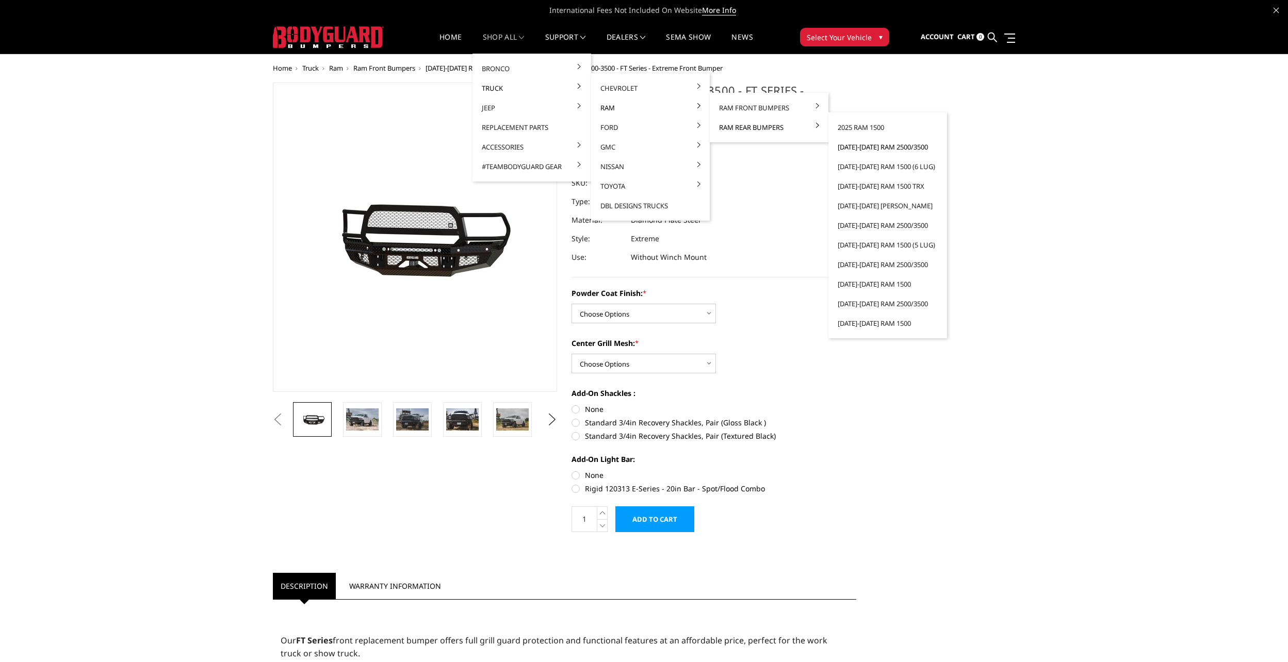
click at [859, 142] on link "[DATE]-[DATE] Ram 2500/3500" at bounding box center [888, 147] width 110 height 20
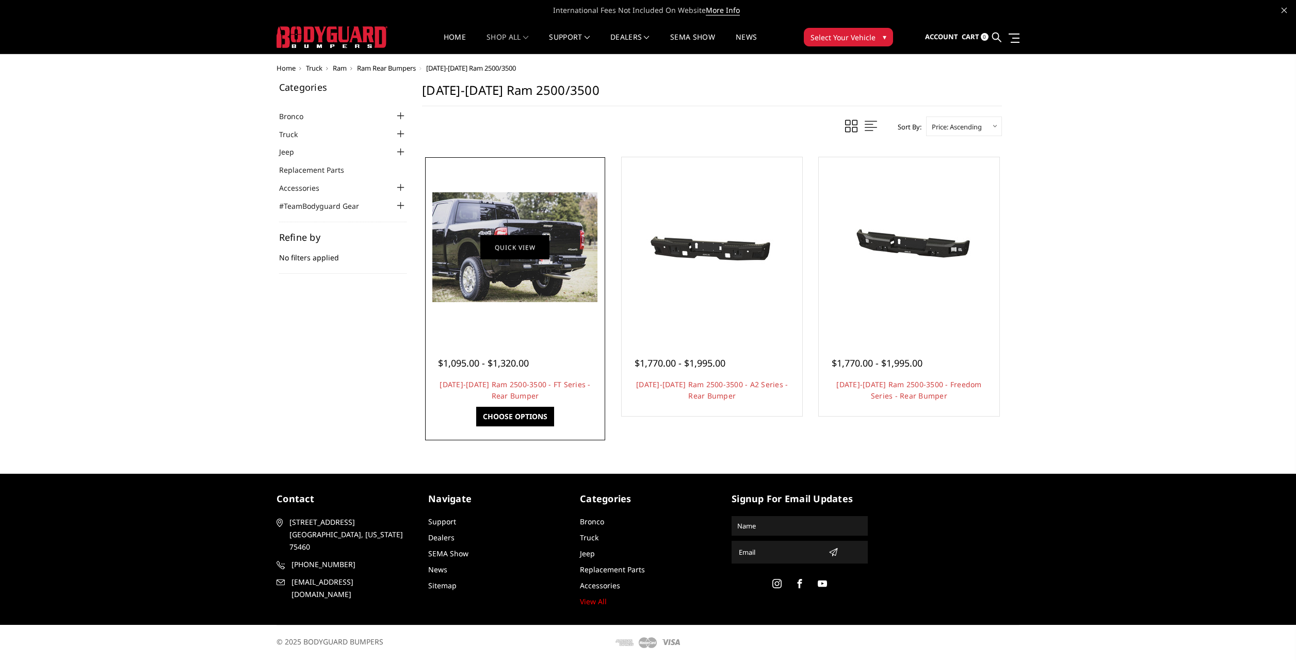
click at [528, 248] on link "Quick view" at bounding box center [514, 247] width 69 height 24
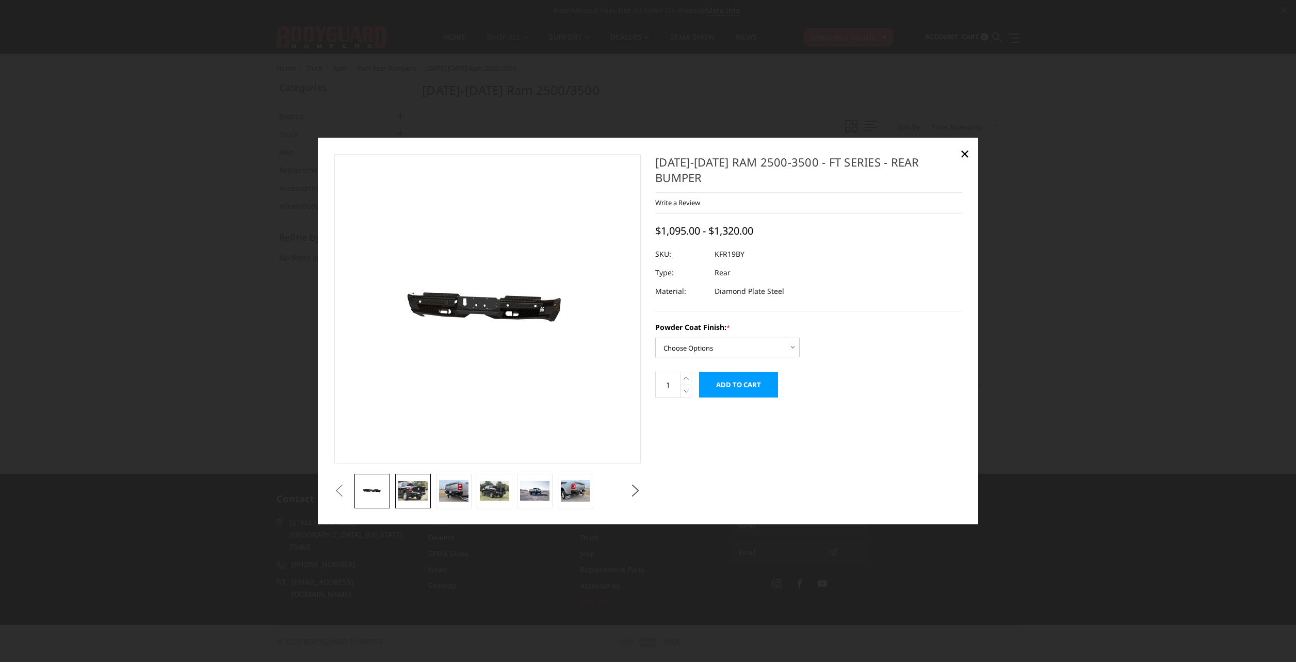
click at [413, 489] on img at bounding box center [412, 491] width 29 height 20
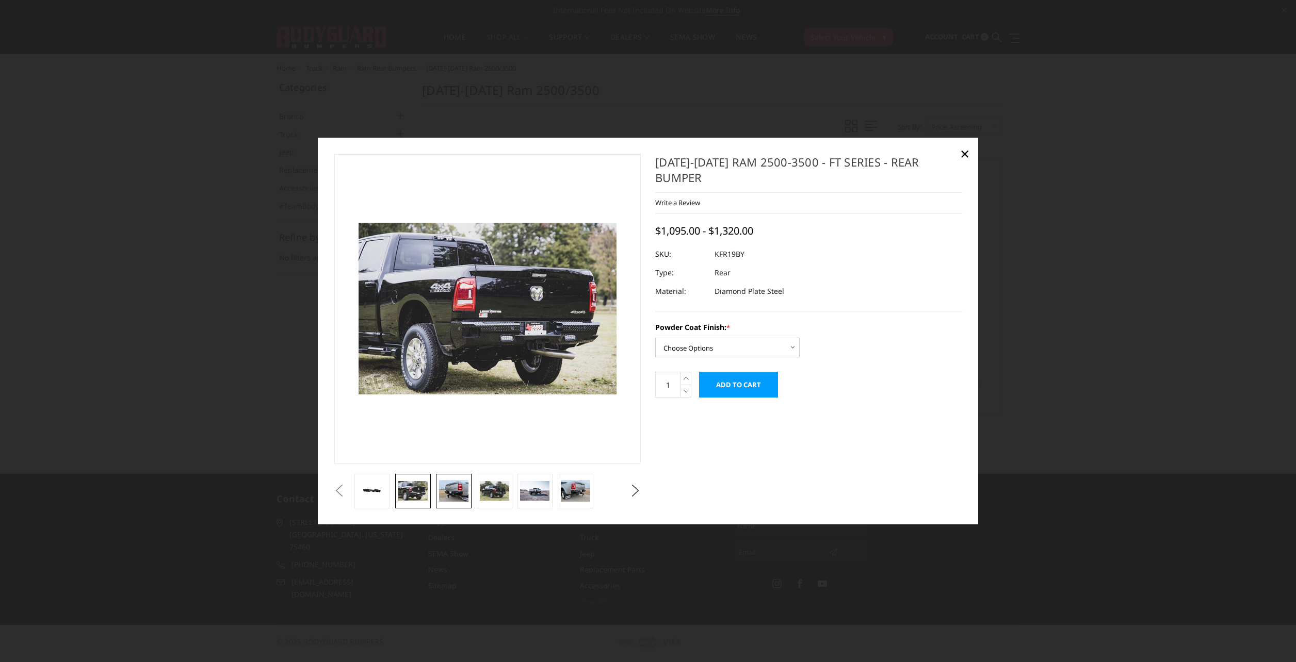
click at [449, 479] on link at bounding box center [454, 491] width 36 height 35
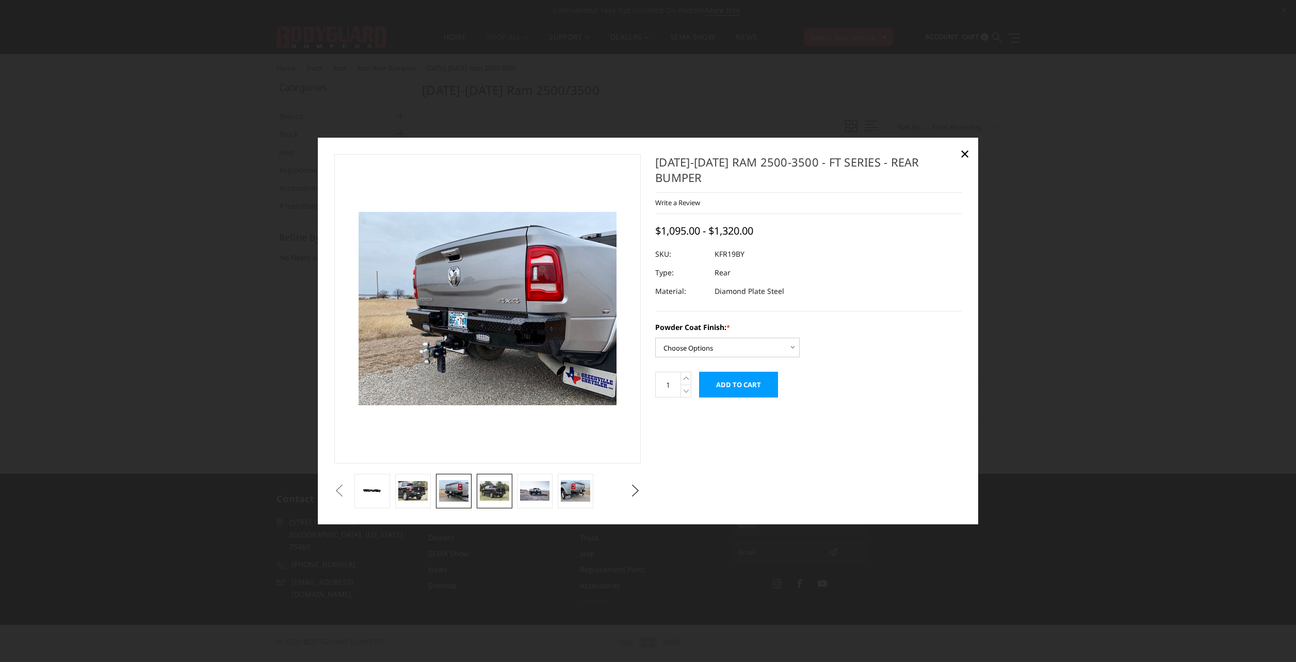
click at [482, 497] on img at bounding box center [494, 491] width 29 height 20
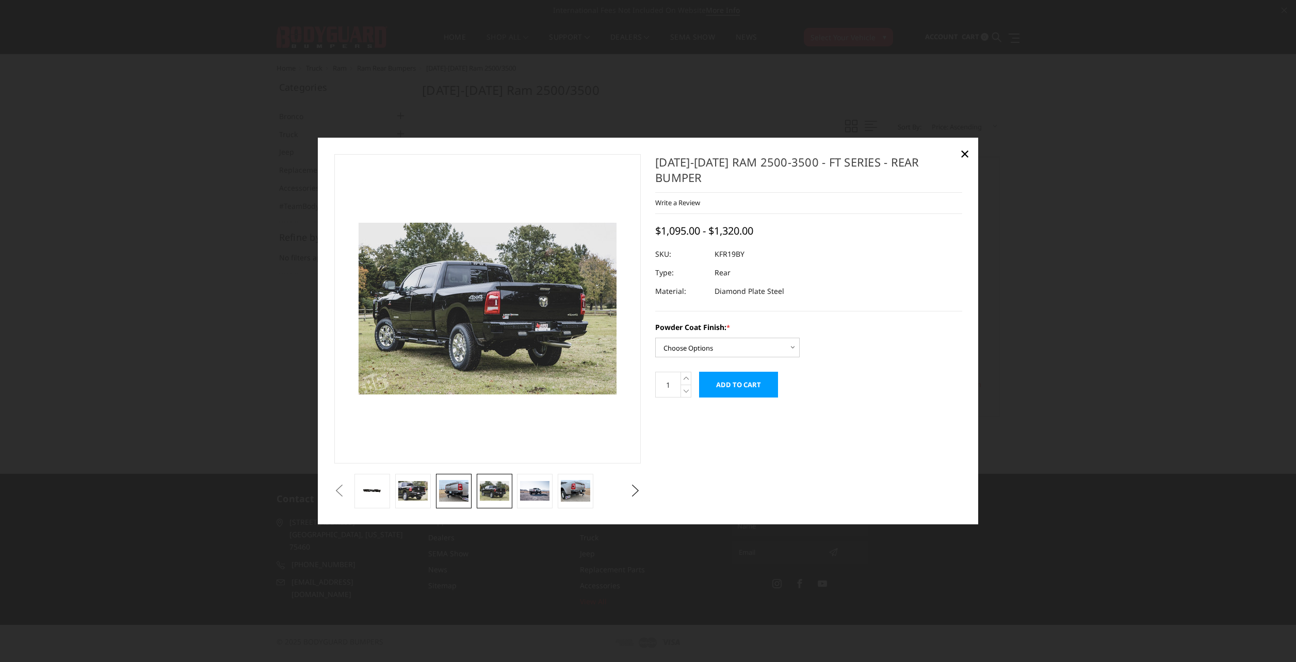
click at [456, 485] on img at bounding box center [453, 491] width 29 height 22
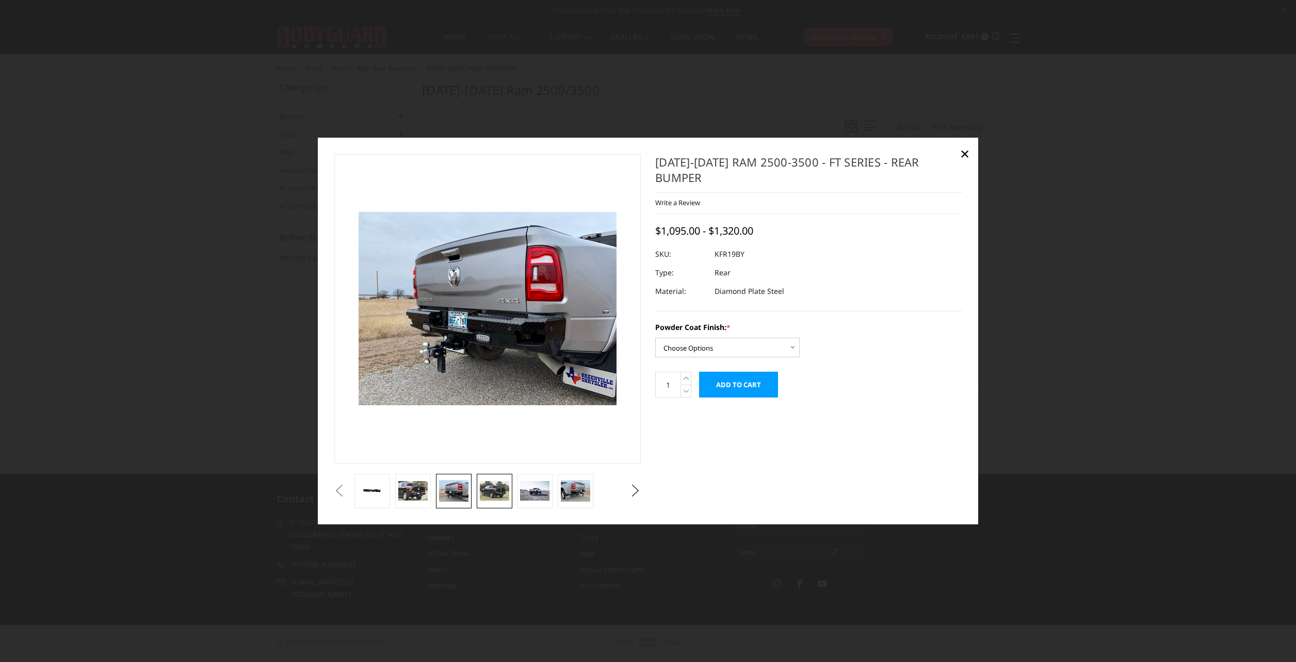
click at [504, 486] on img at bounding box center [494, 491] width 29 height 20
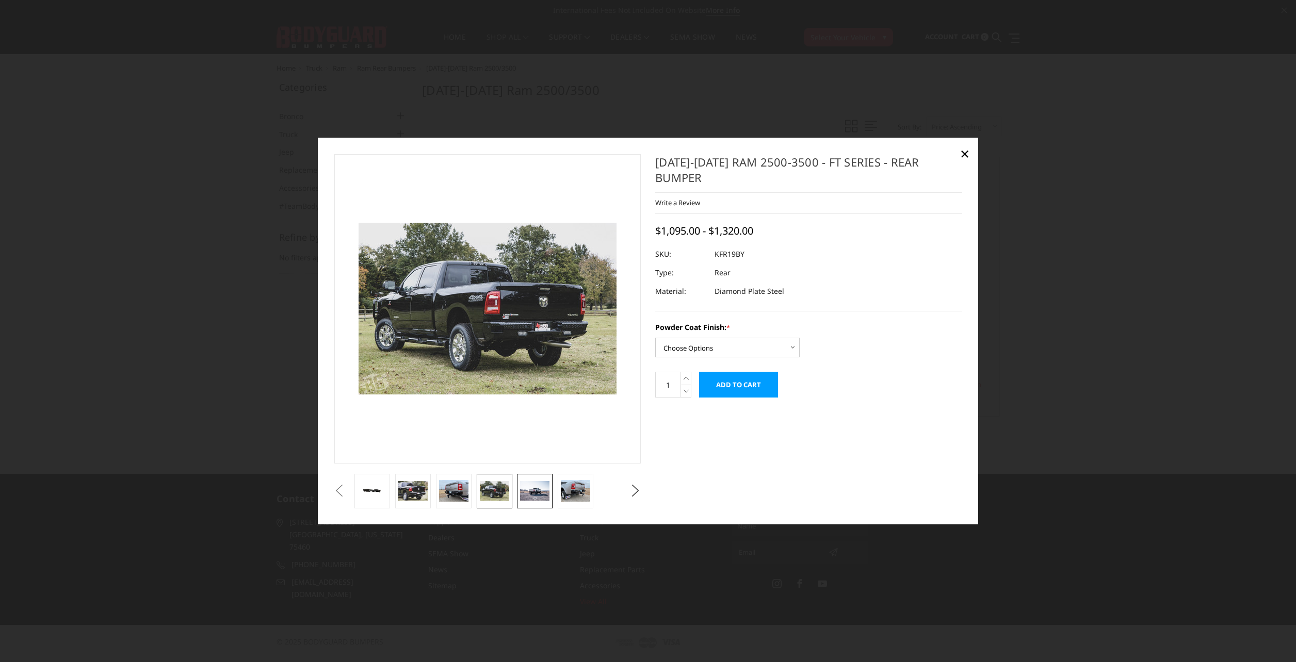
click at [528, 486] on img at bounding box center [534, 491] width 29 height 20
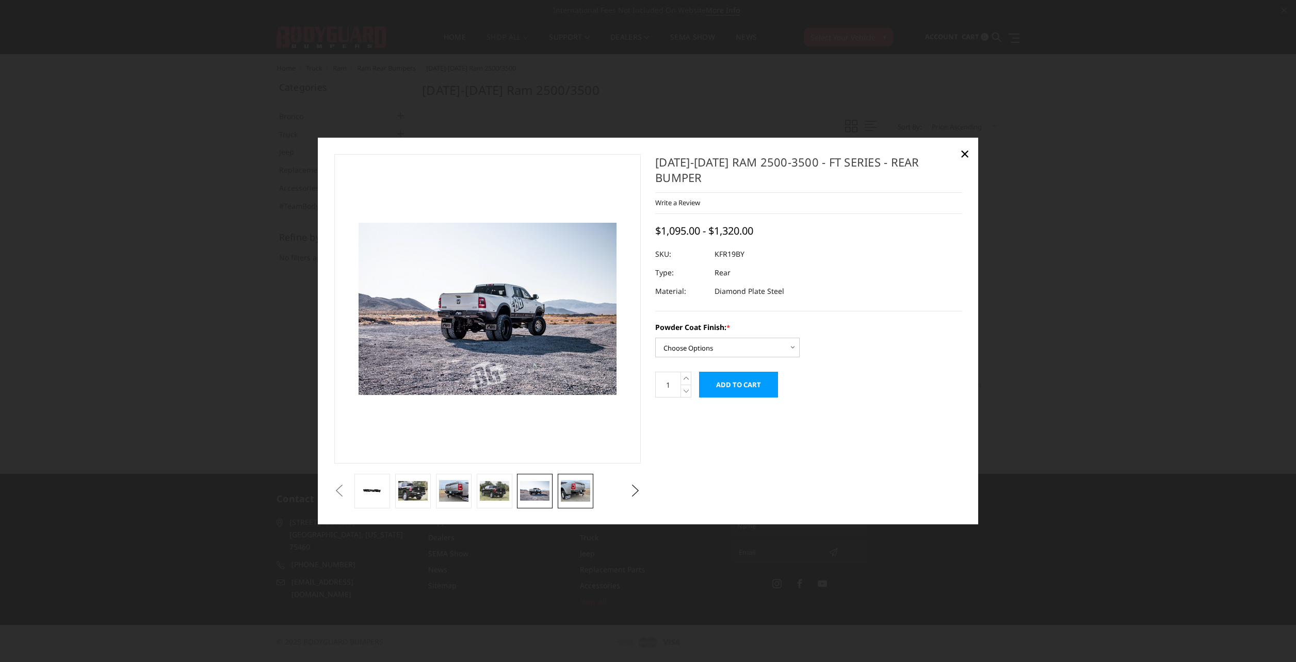
click at [569, 486] on img at bounding box center [575, 491] width 29 height 22
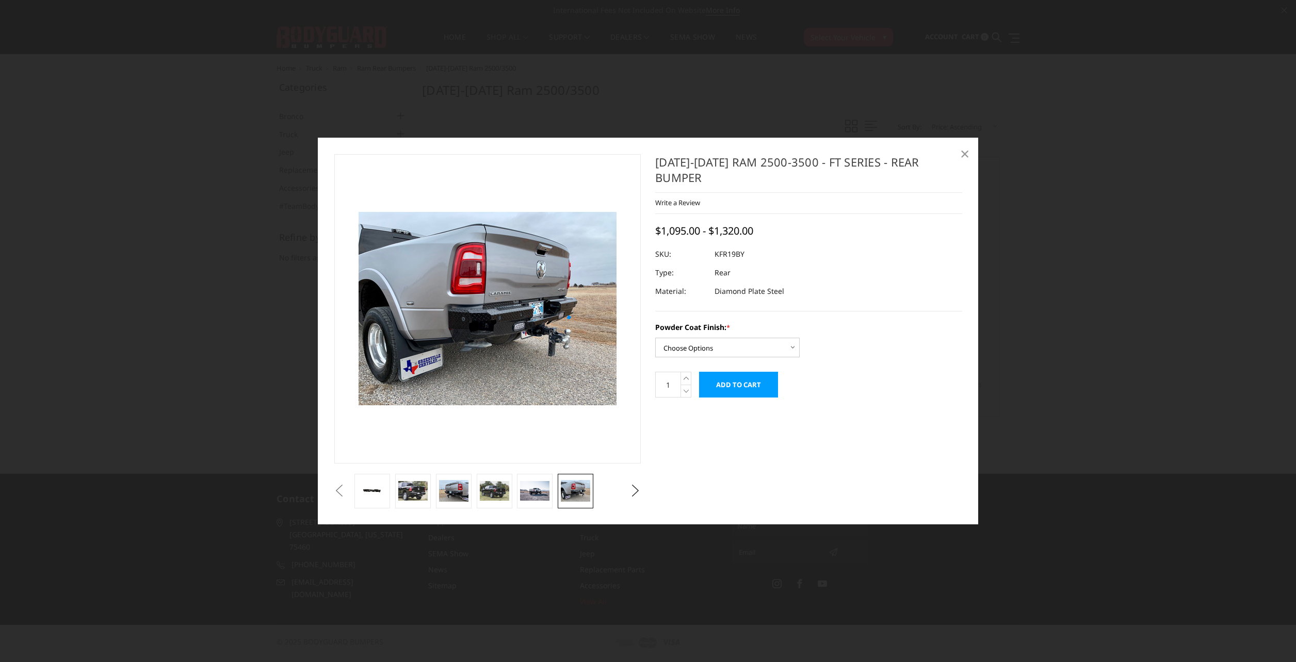
click at [963, 151] on span "×" at bounding box center [964, 153] width 9 height 22
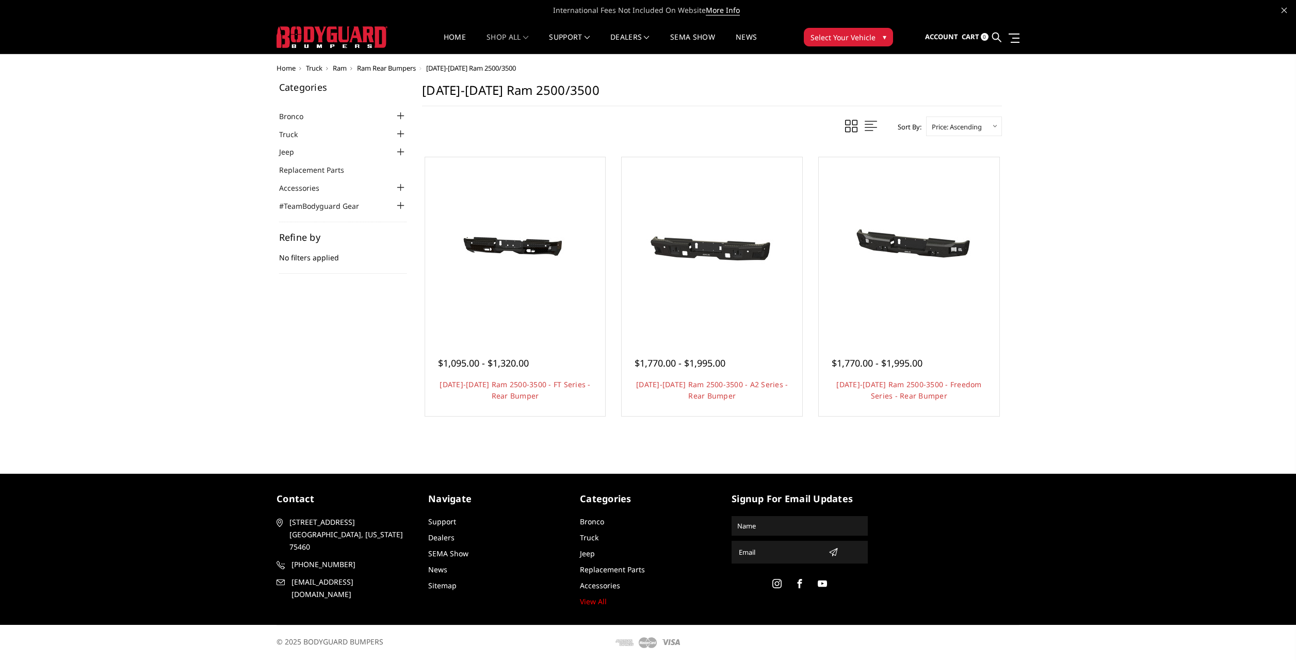
click at [402, 136] on div at bounding box center [400, 134] width 12 height 12
click at [402, 164] on div at bounding box center [400, 165] width 12 height 12
click at [454, 35] on link "Home" at bounding box center [455, 44] width 22 height 20
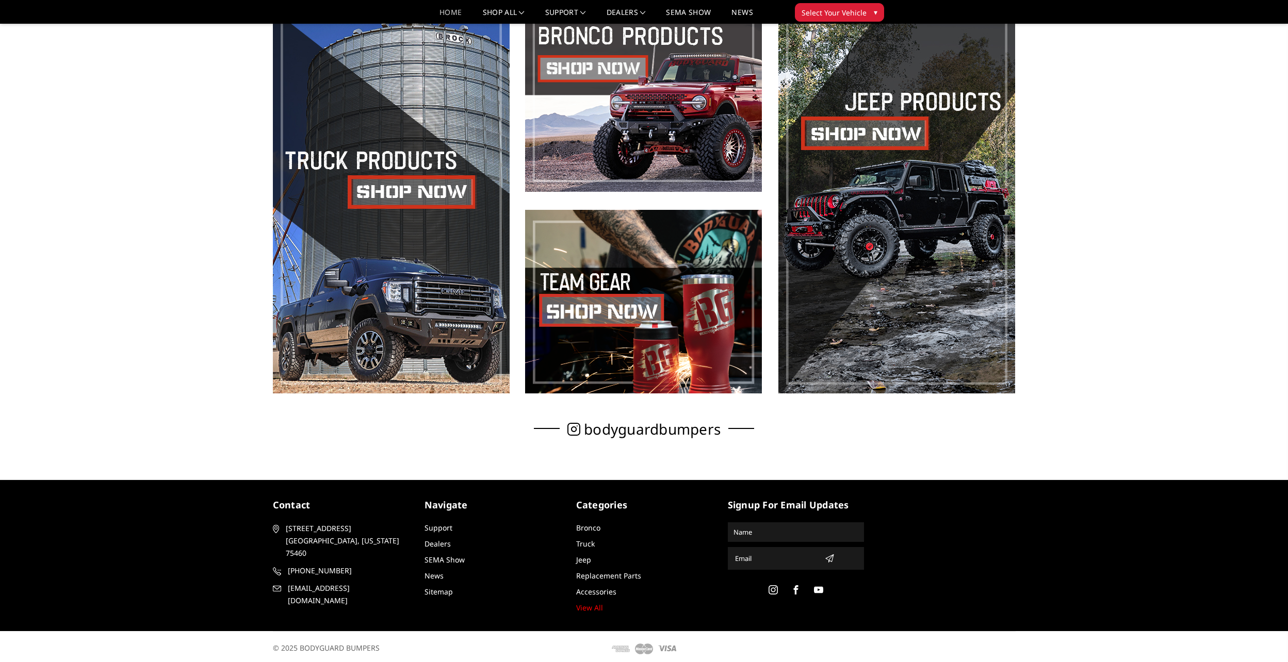
scroll to position [707, 0]
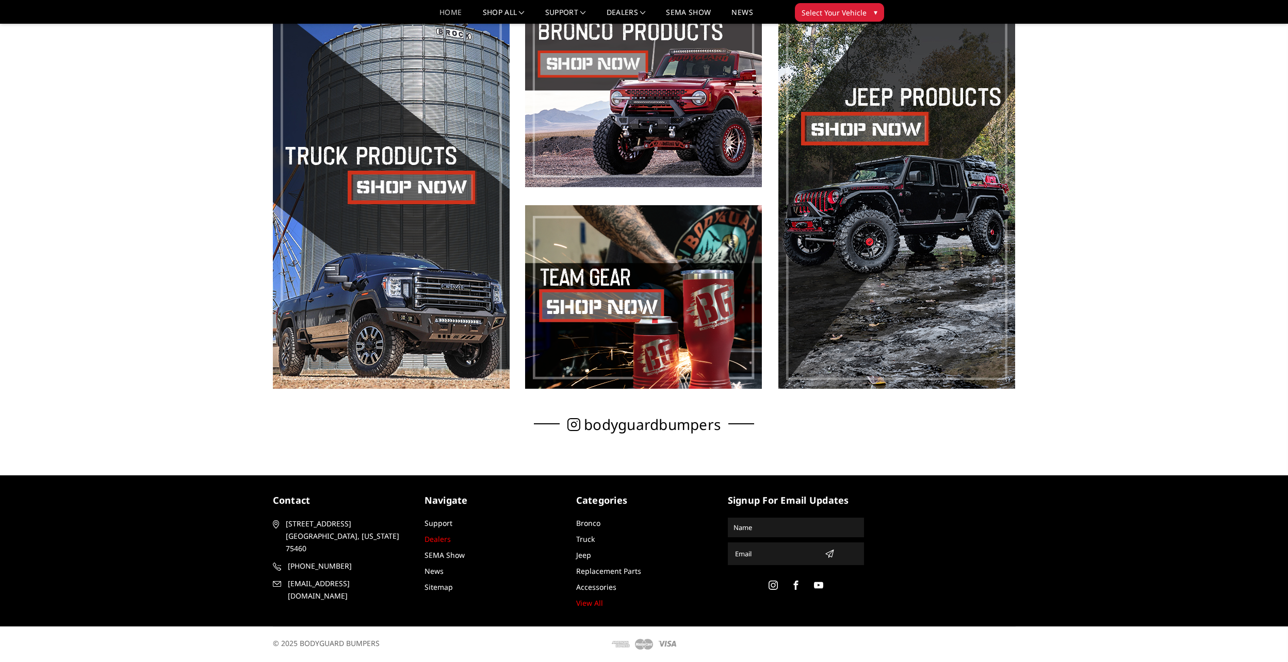
click at [445, 539] on link "Dealers" at bounding box center [438, 539] width 26 height 10
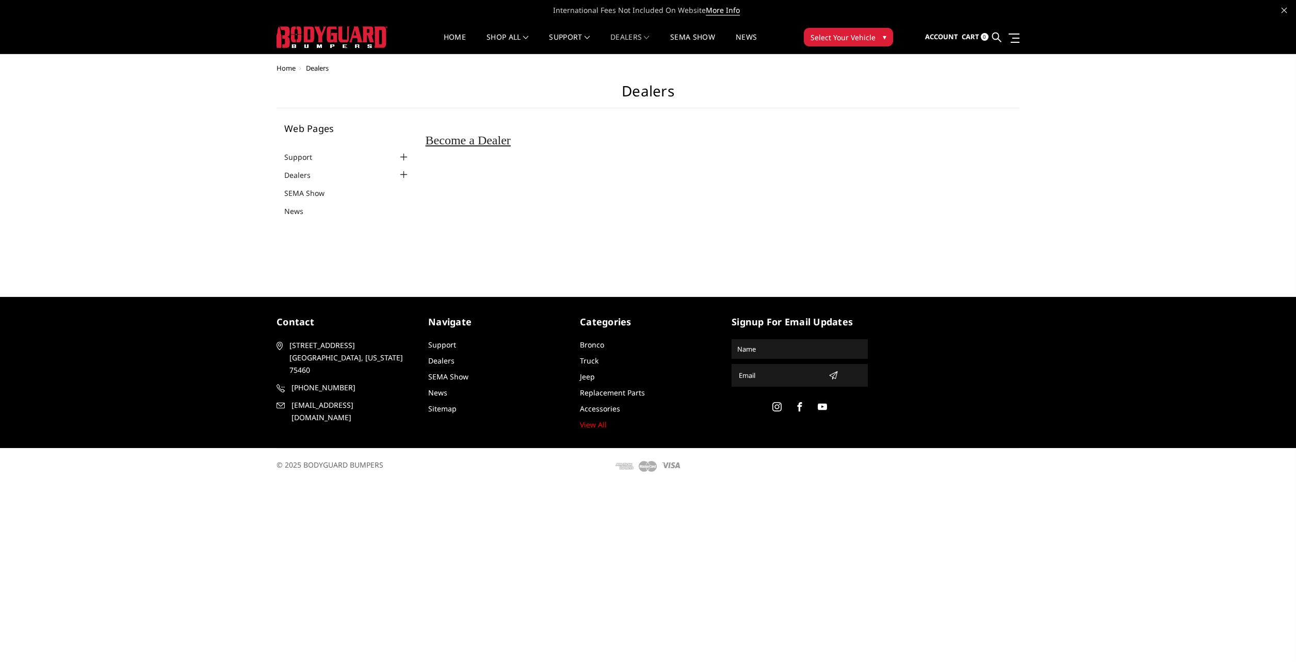
click at [401, 178] on div at bounding box center [404, 175] width 12 height 12
click at [700, 41] on link "SEMA Show" at bounding box center [692, 44] width 45 height 20
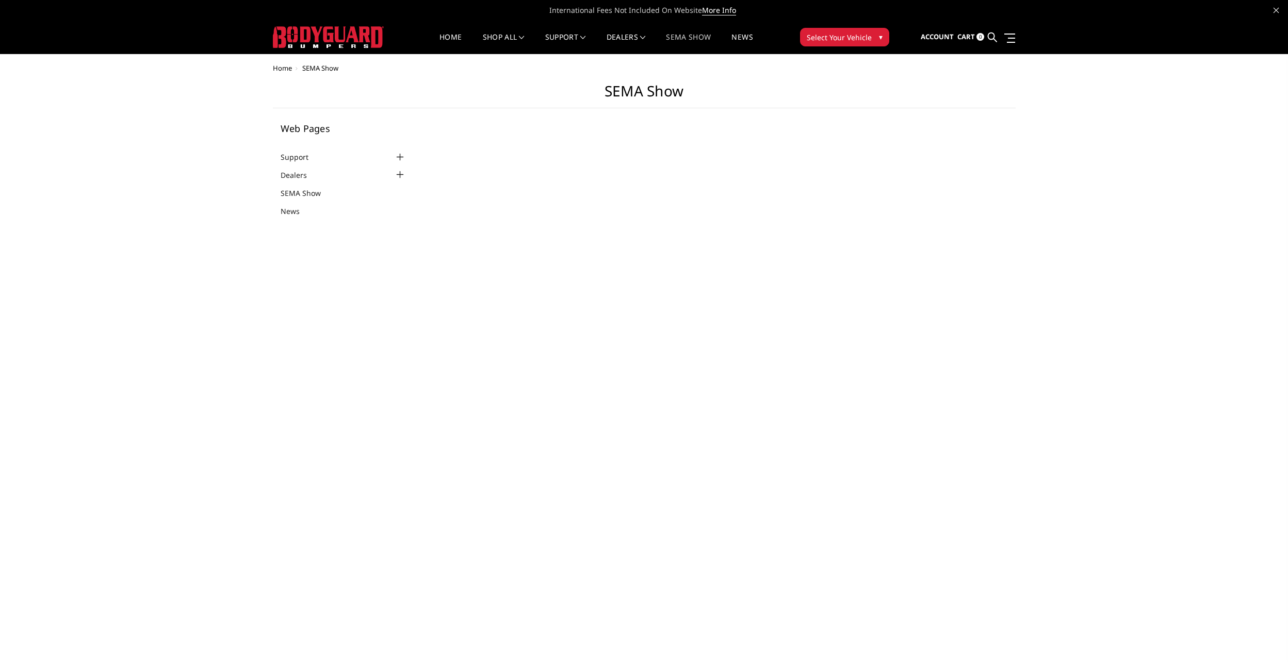
select select "US"
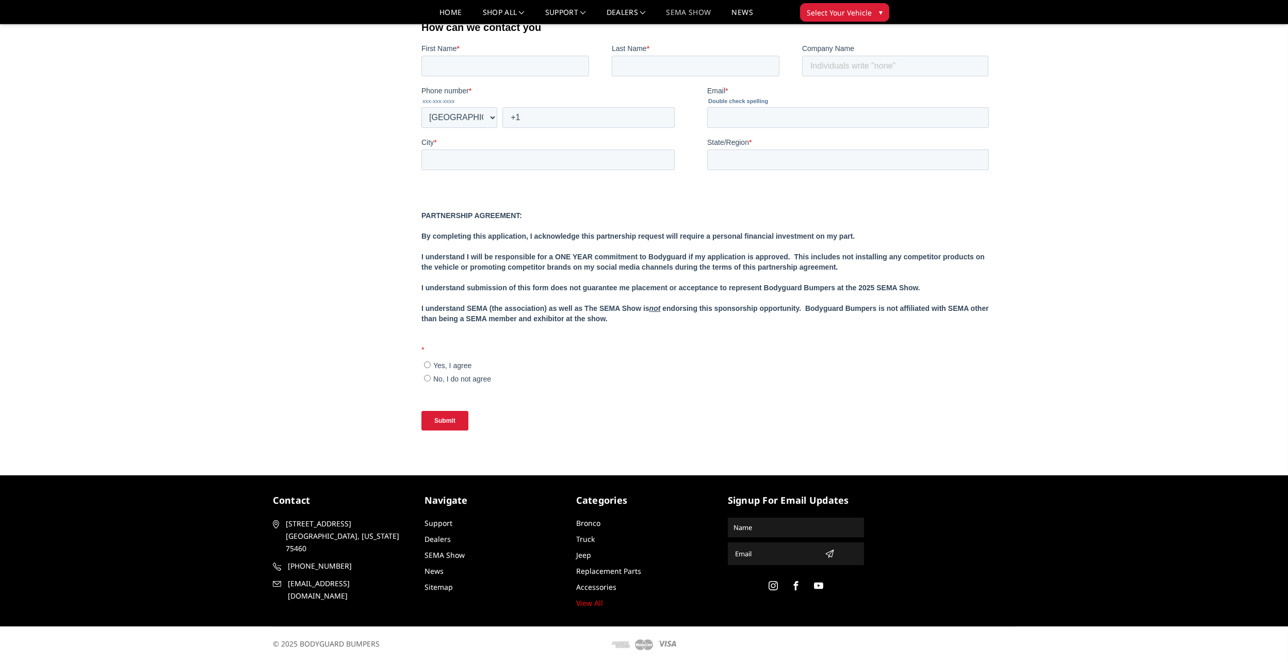
scroll to position [407, 0]
